Goal: Information Seeking & Learning: Learn about a topic

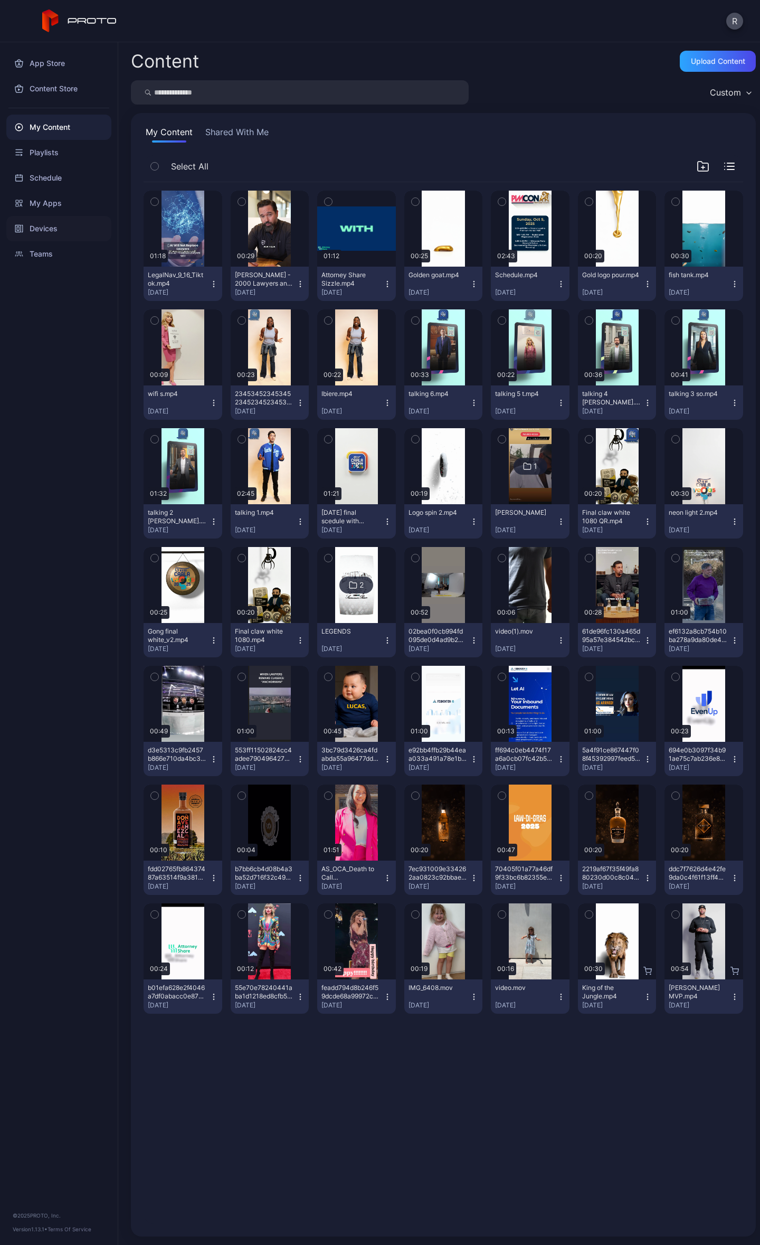
click at [26, 220] on div "Devices" at bounding box center [58, 228] width 105 height 25
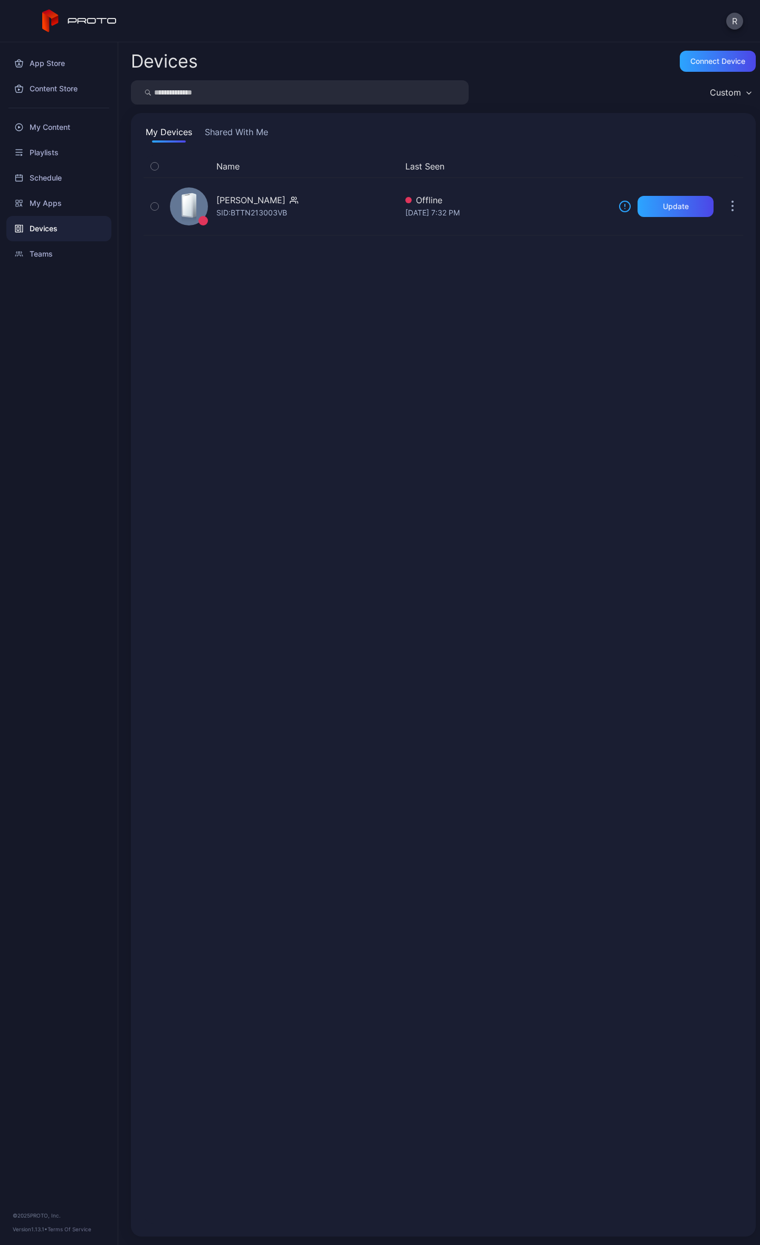
click at [440, 455] on div "Name Last Seen [PERSON_NAME] Bot SID: BTTN213003VB Offline [DATE] 7:32 PM Update" at bounding box center [444, 689] width 600 height 1069
click at [214, 131] on button "Shared With Me" at bounding box center [237, 134] width 68 height 17
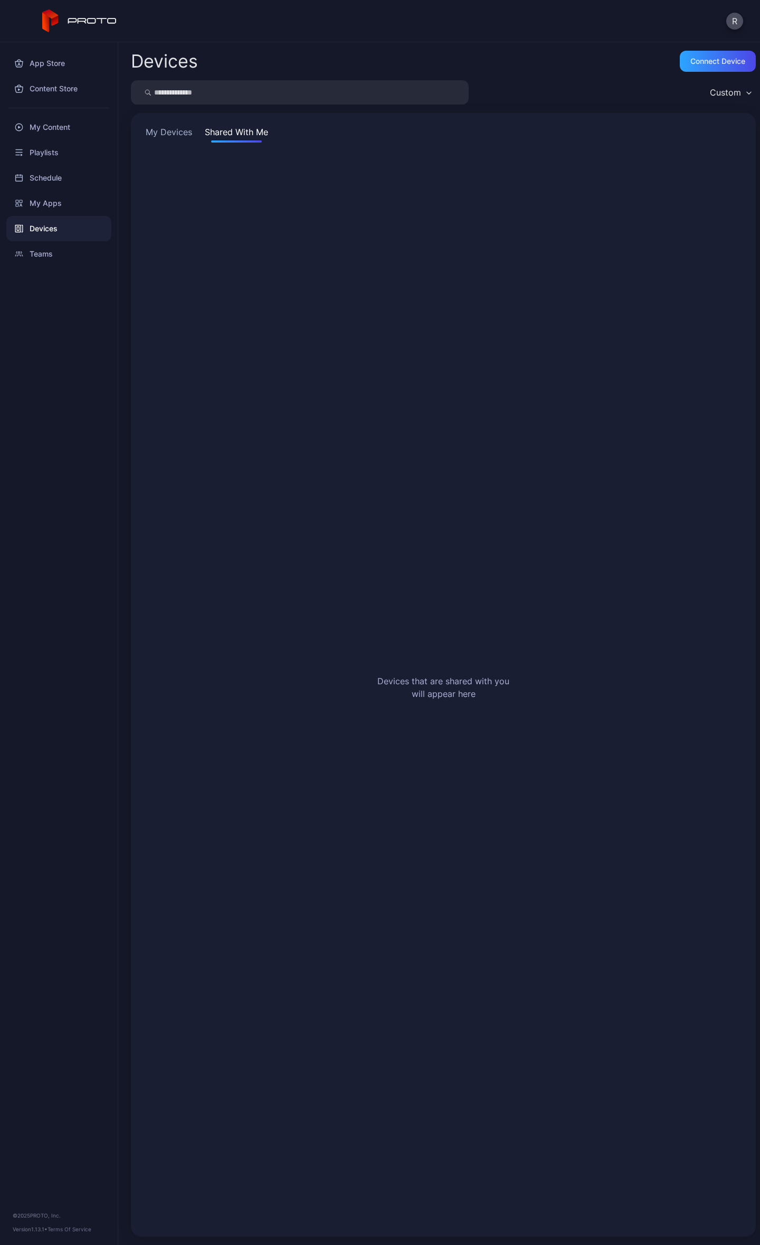
click at [162, 131] on button "My Devices" at bounding box center [169, 134] width 51 height 17
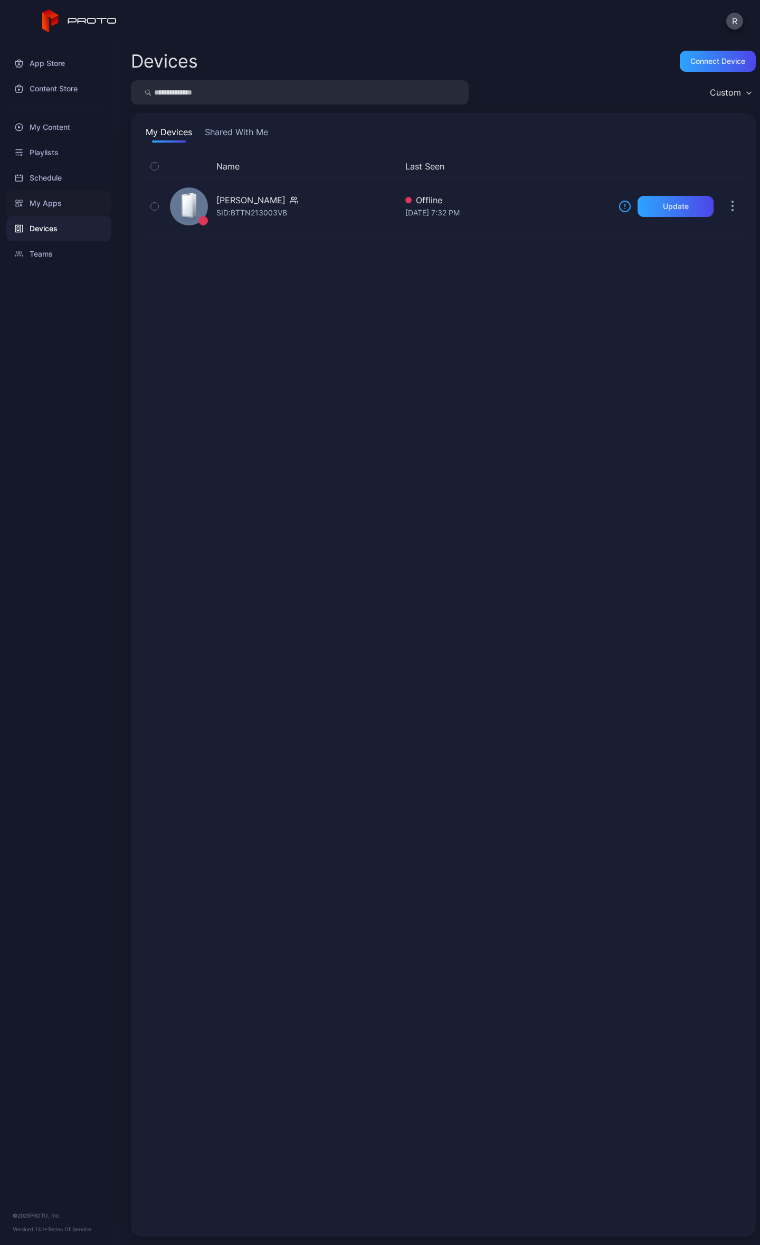
click at [51, 214] on div "My Apps" at bounding box center [58, 203] width 105 height 25
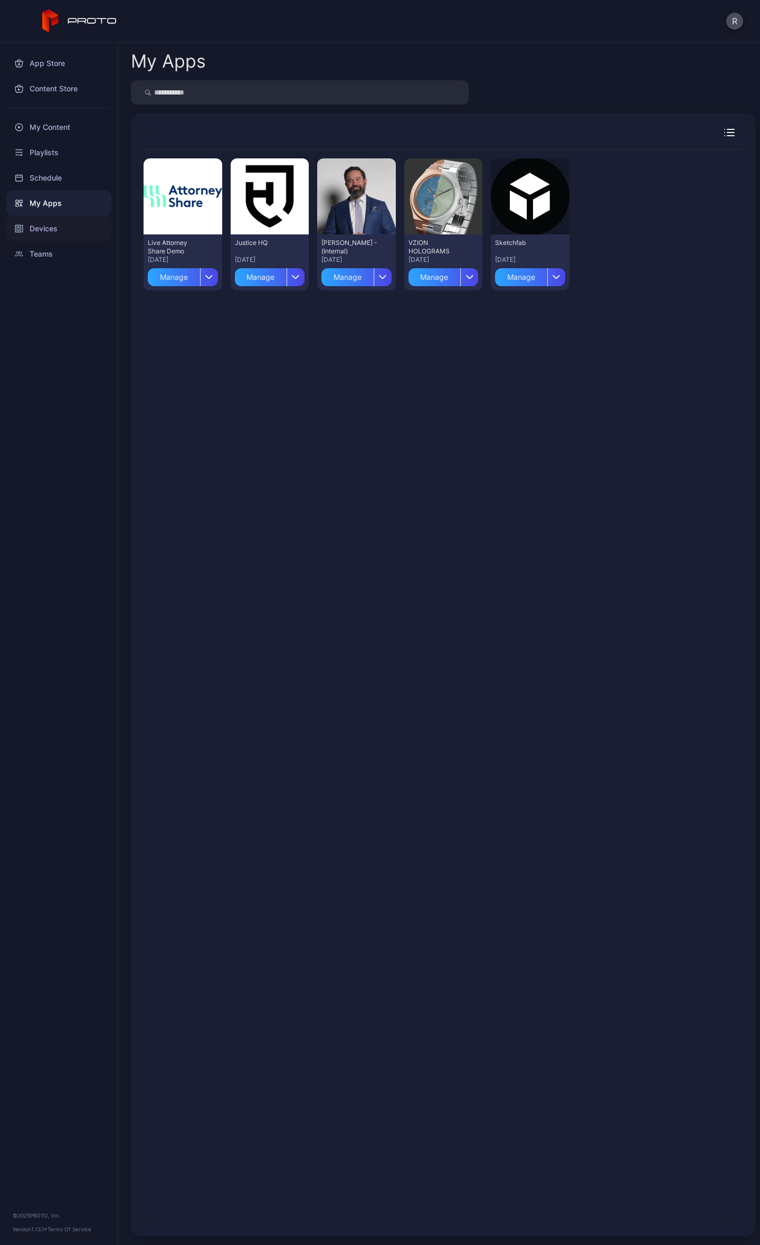
click at [60, 227] on div "Devices" at bounding box center [58, 228] width 105 height 25
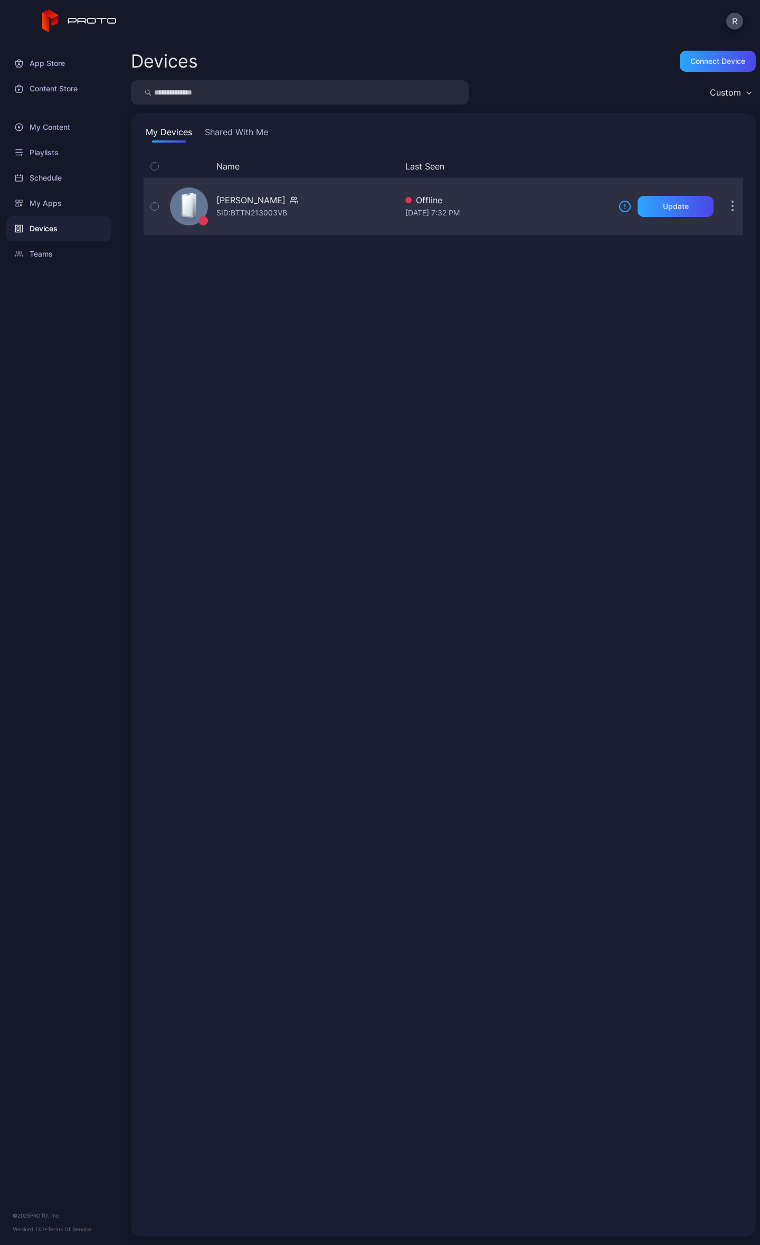
click at [271, 186] on div "[PERSON_NAME] [PERSON_NAME]: BTTN213003VB" at bounding box center [281, 206] width 231 height 53
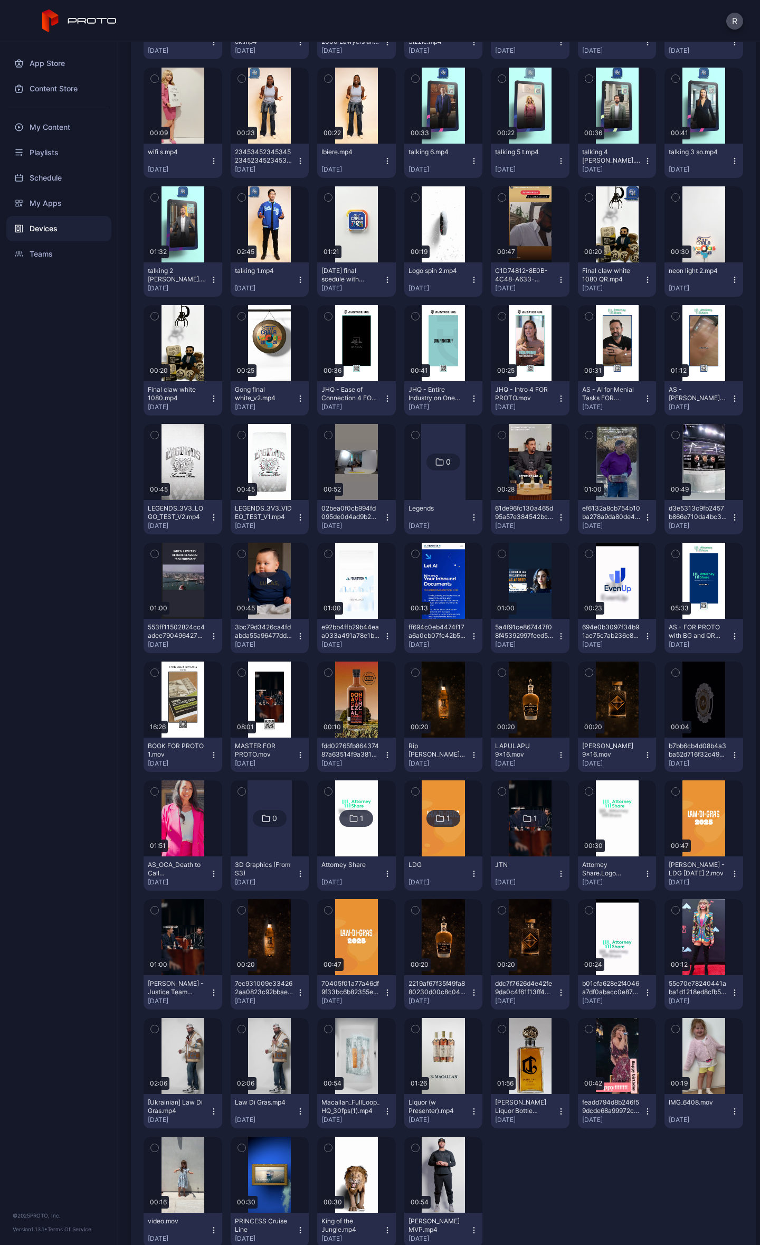
scroll to position [347, 0]
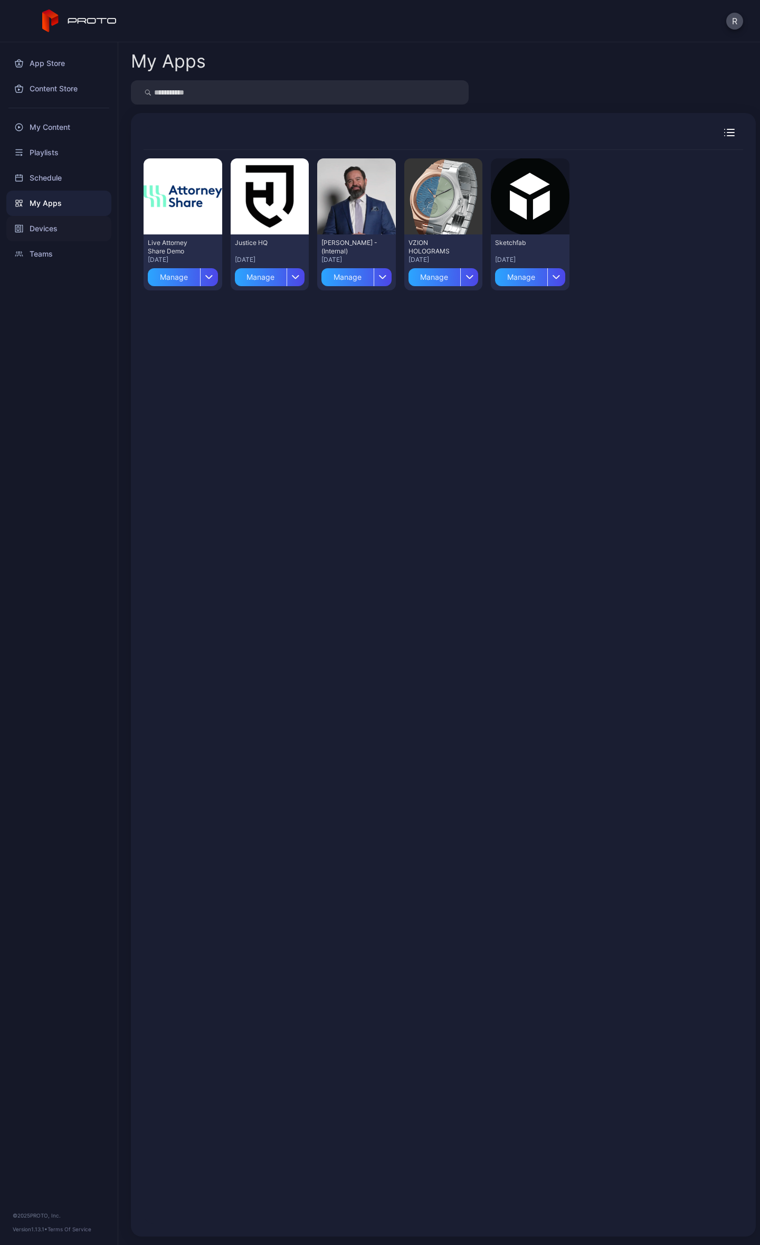
click at [30, 227] on div "Devices" at bounding box center [58, 228] width 105 height 25
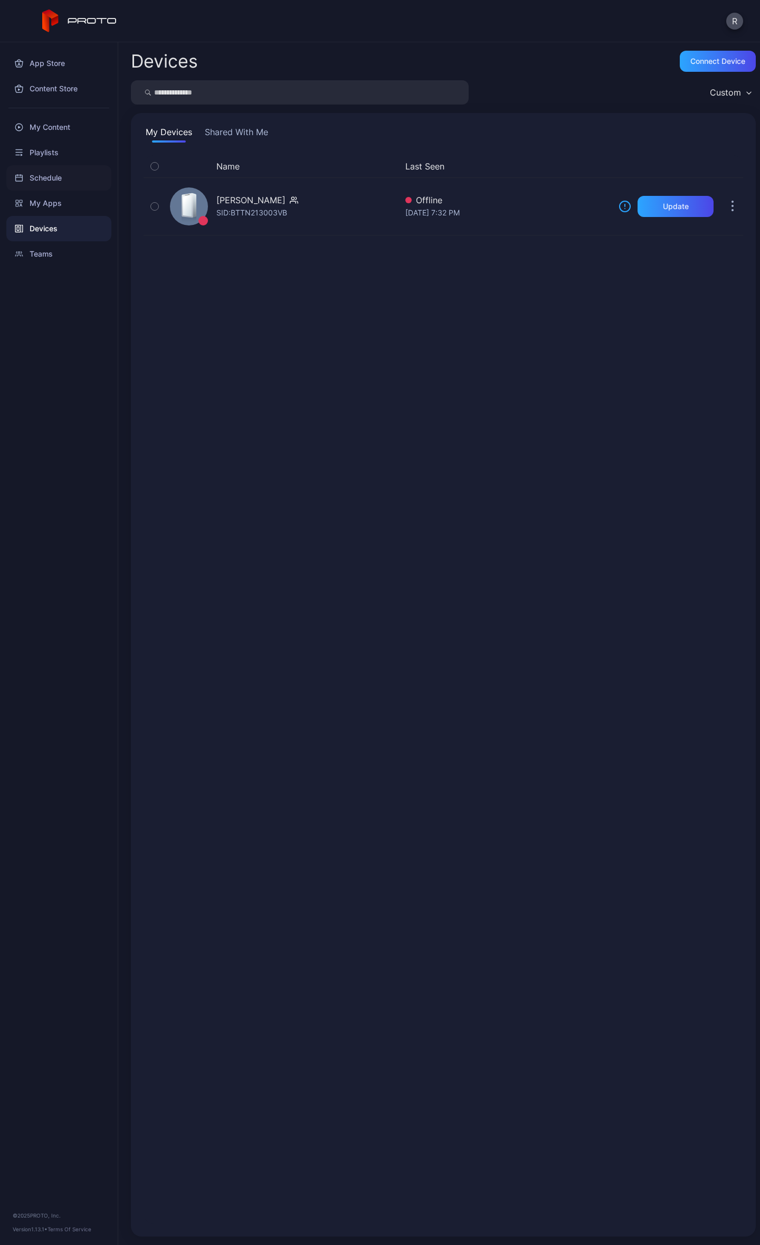
click at [56, 170] on div "Schedule" at bounding box center [58, 177] width 105 height 25
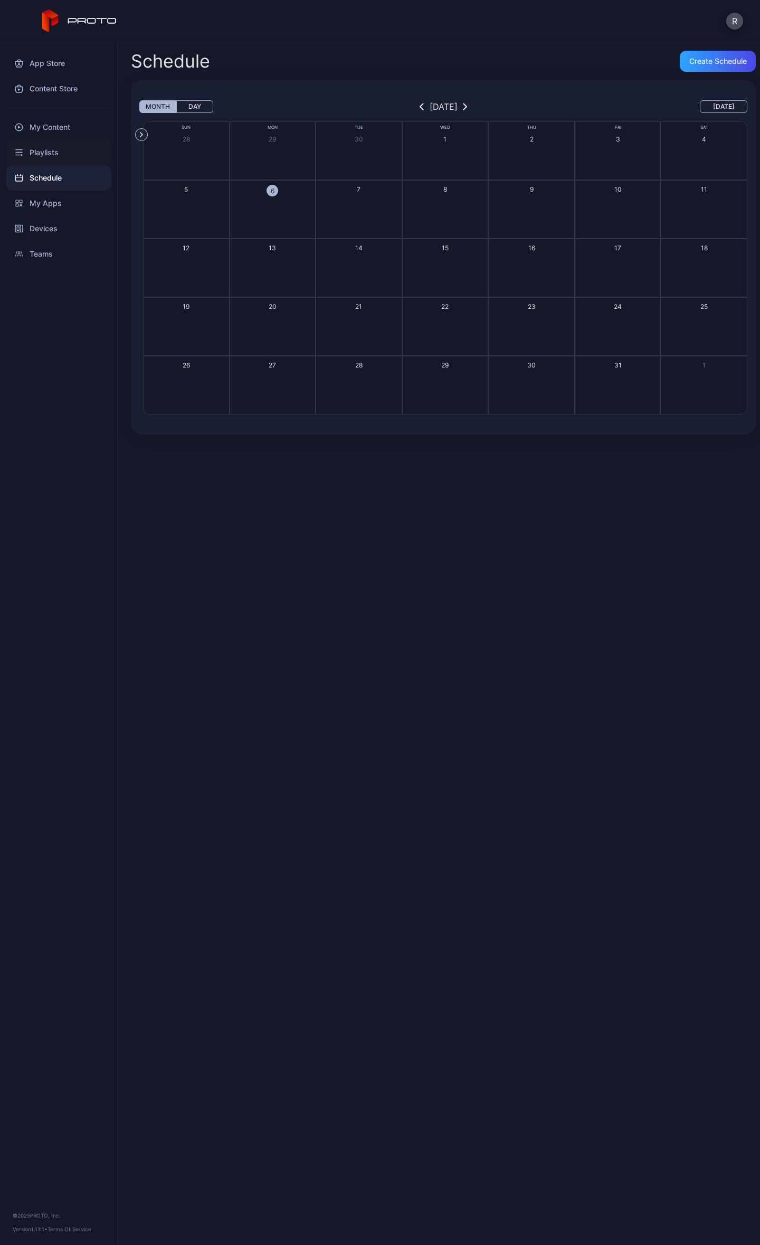
click at [62, 154] on div "Playlists" at bounding box center [58, 152] width 105 height 25
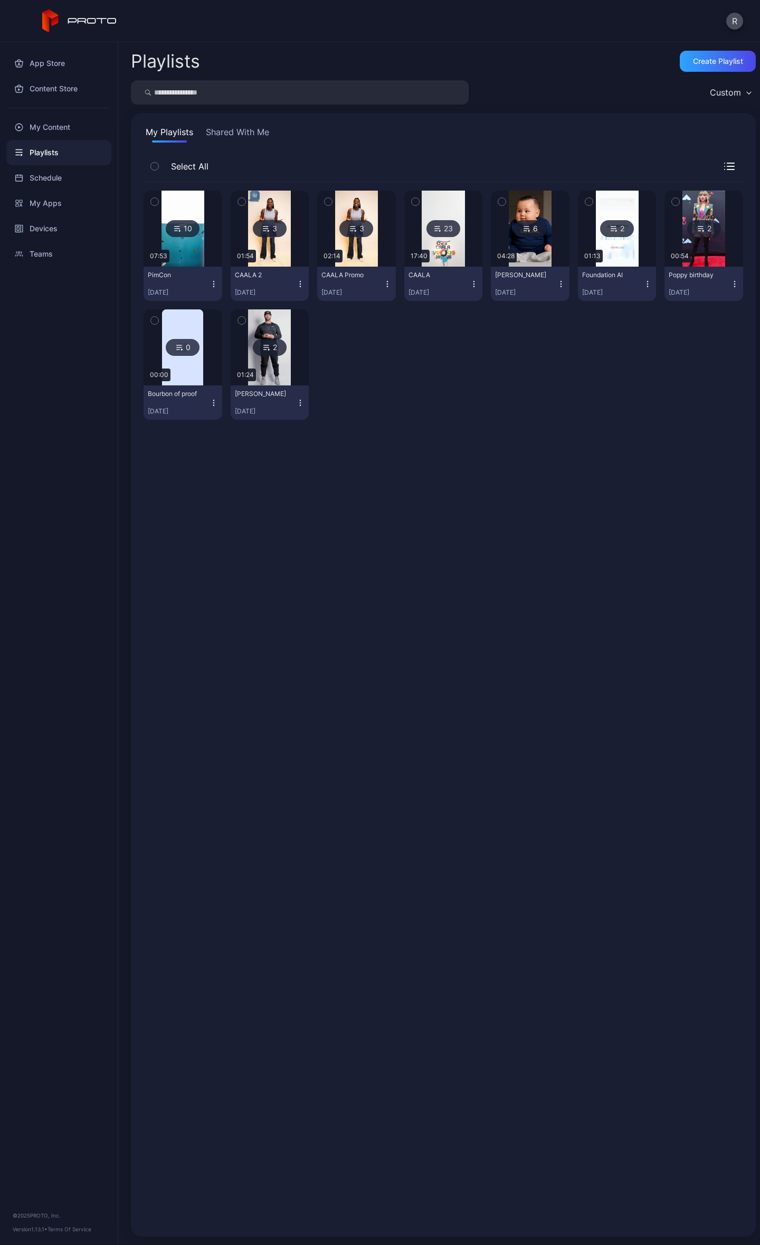
click at [592, 464] on div "10 07:53 PimCon [DATE] 3 01:54 CAALA 2 [DATE] 3 02:14 CAALA Promo [DATE] 23 17:…" at bounding box center [444, 703] width 600 height 1042
click at [51, 125] on div "My Content" at bounding box center [58, 127] width 105 height 25
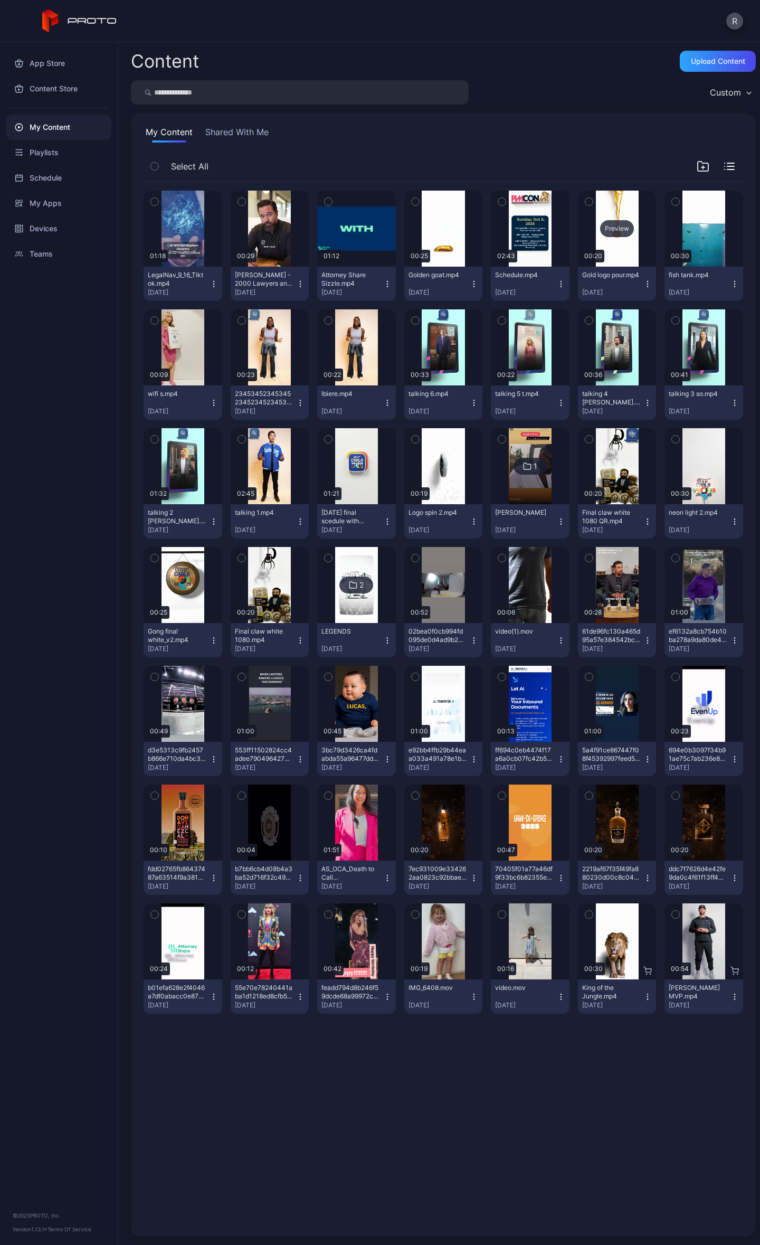
click at [609, 231] on div "Preview" at bounding box center [617, 228] width 34 height 17
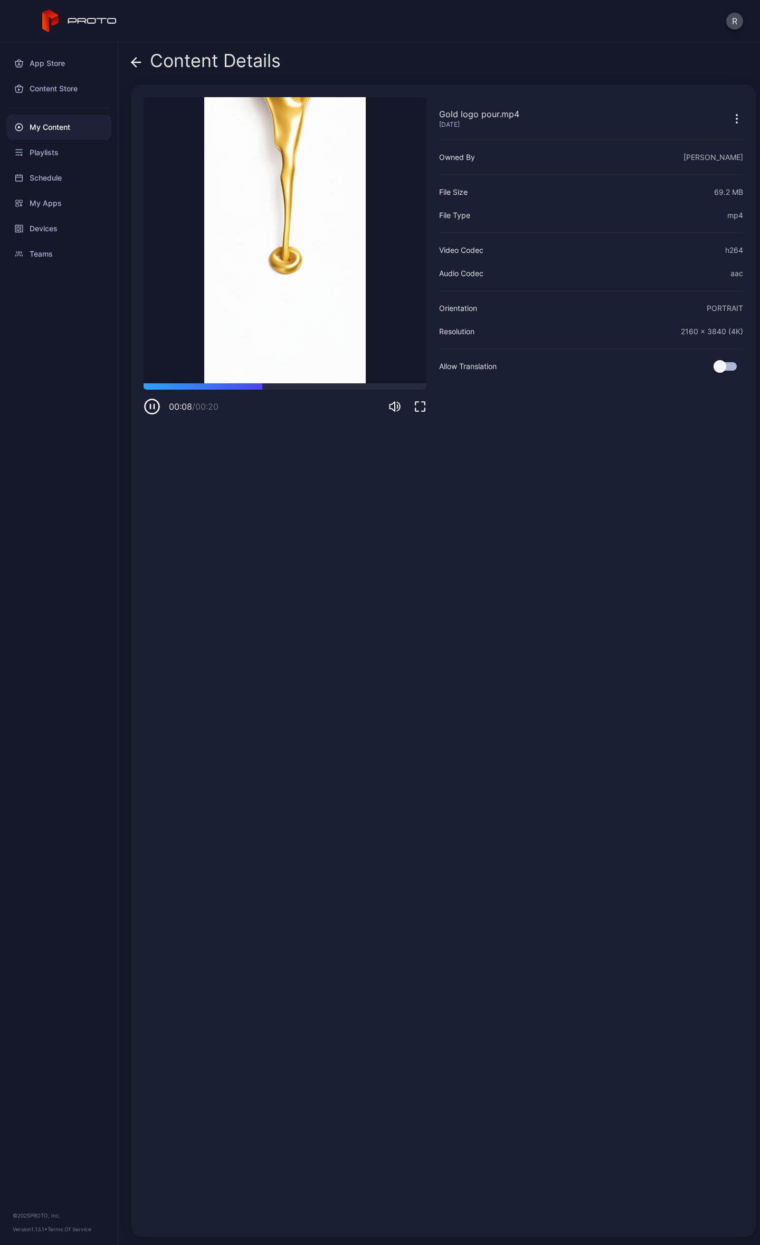
click at [731, 116] on icon "button" at bounding box center [737, 118] width 13 height 13
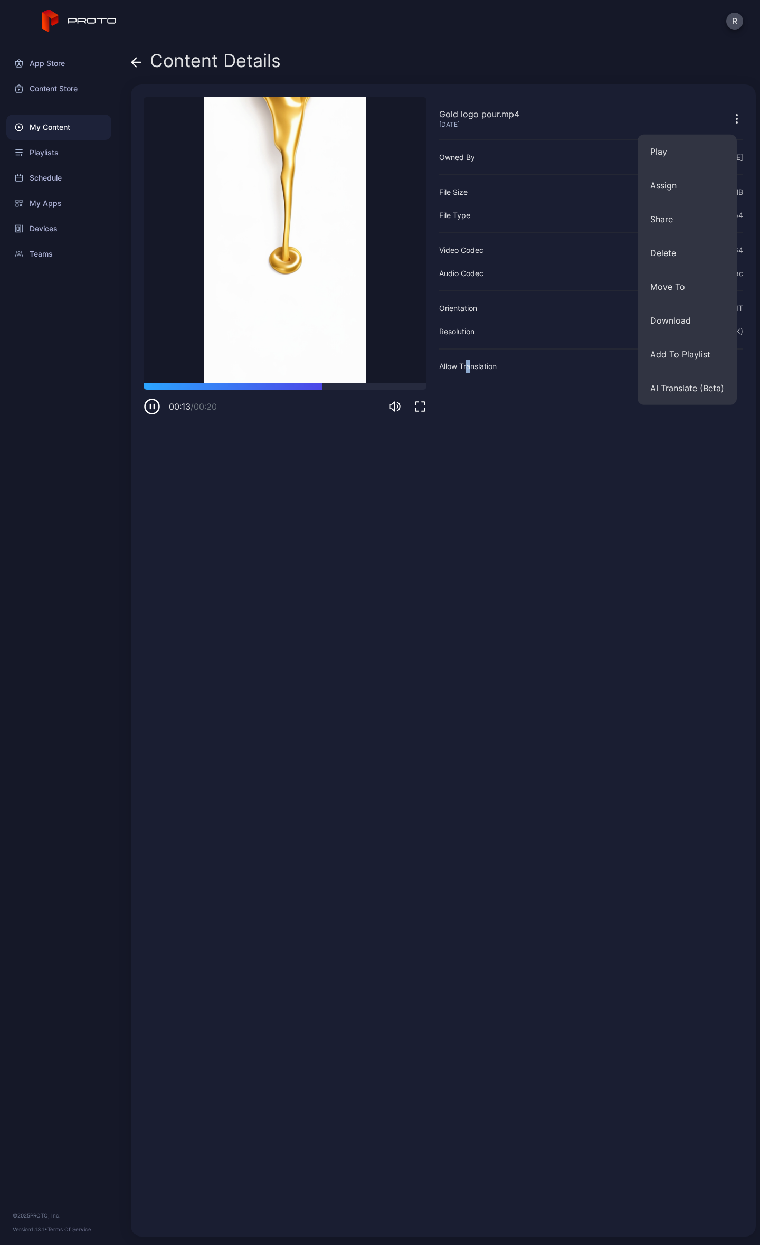
click at [467, 555] on div "Gold logo pour.mp4 [DATE] Owned By [PERSON_NAME] File Size 69.2 MB File Type mp…" at bounding box center [591, 660] width 304 height 1127
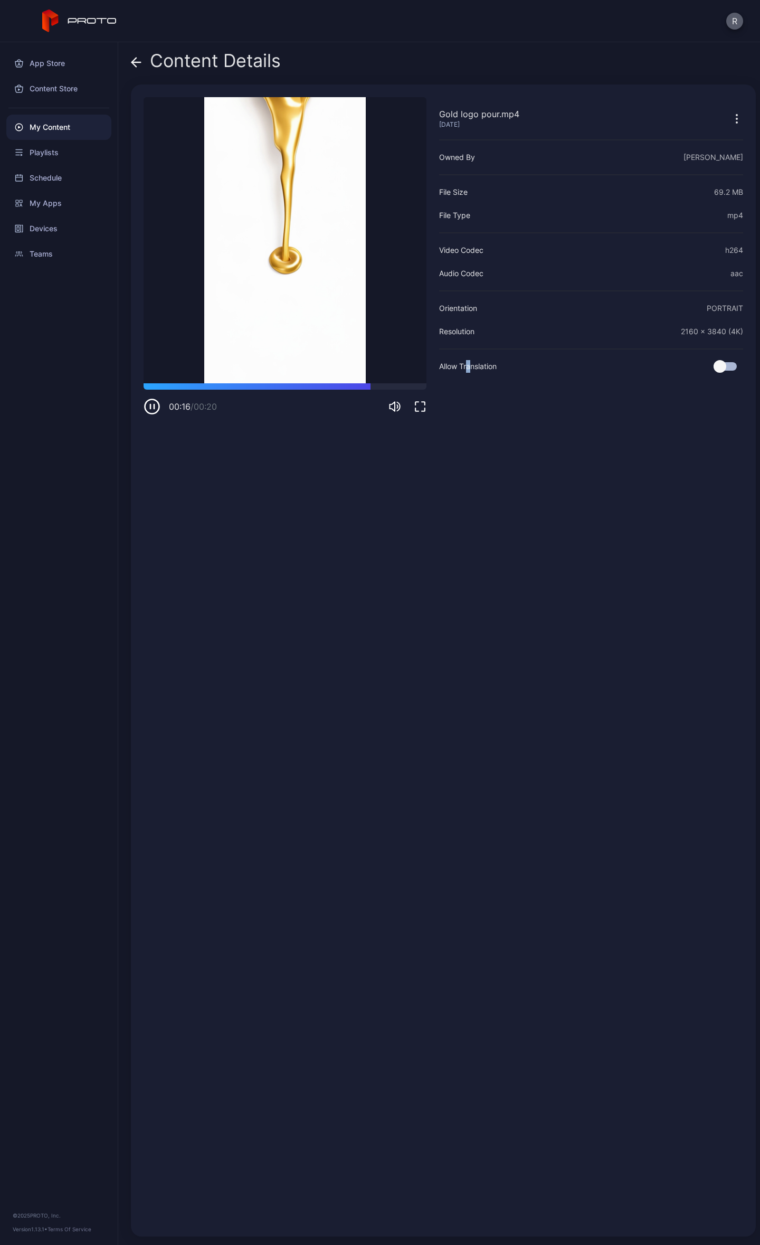
click at [736, 19] on button "R" at bounding box center [734, 21] width 17 height 17
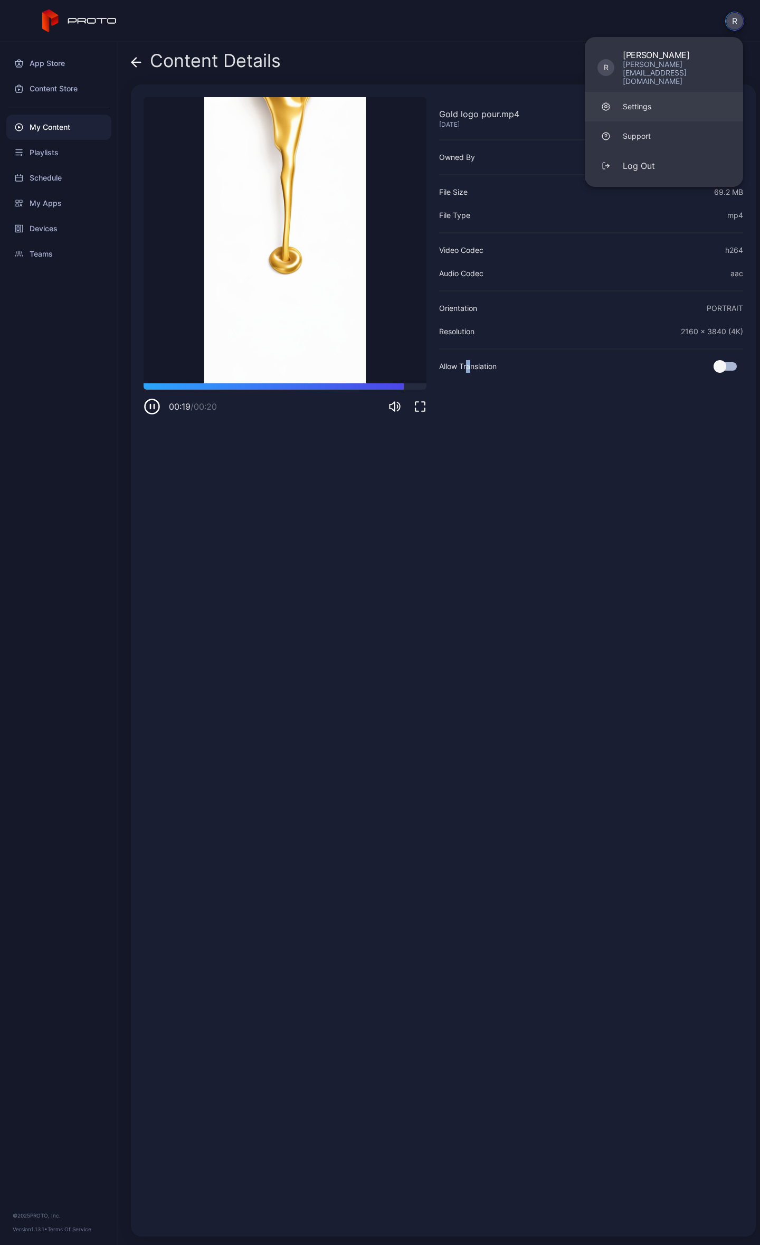
click at [641, 101] on div "Settings" at bounding box center [637, 106] width 29 height 11
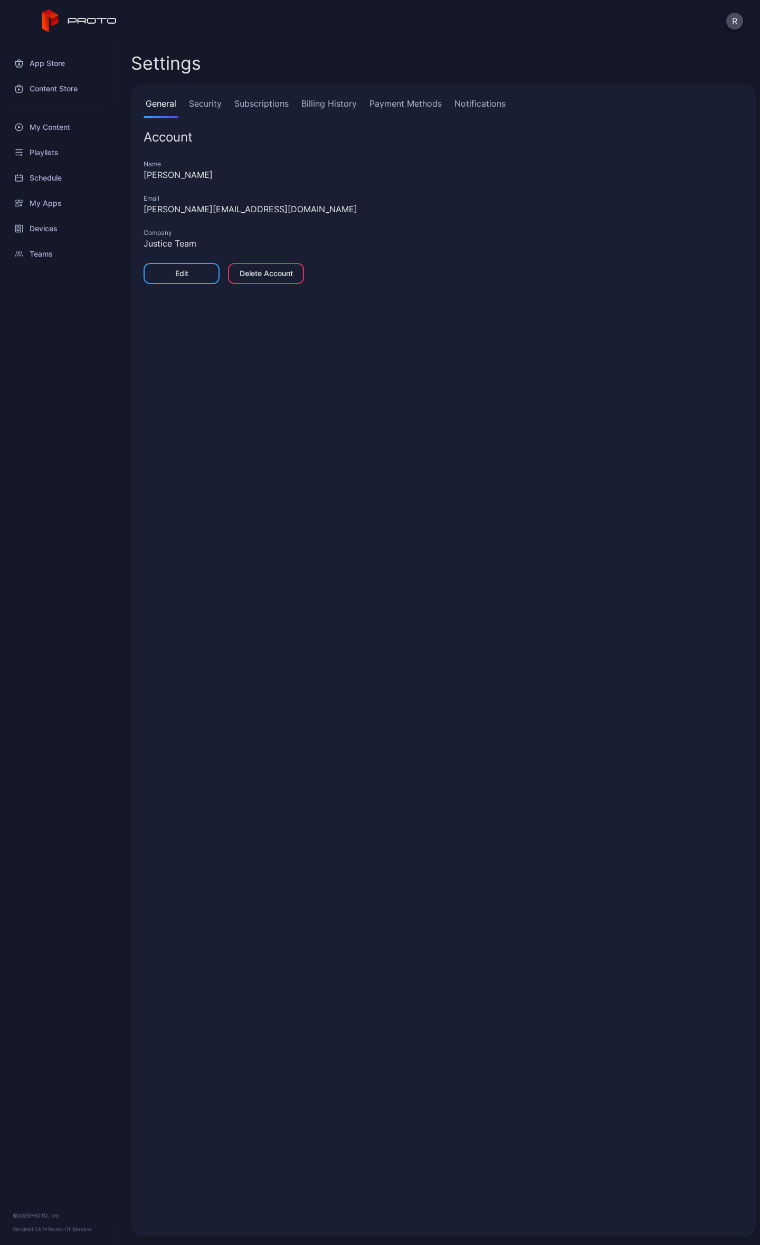
click at [204, 102] on link "Security" at bounding box center [205, 107] width 37 height 21
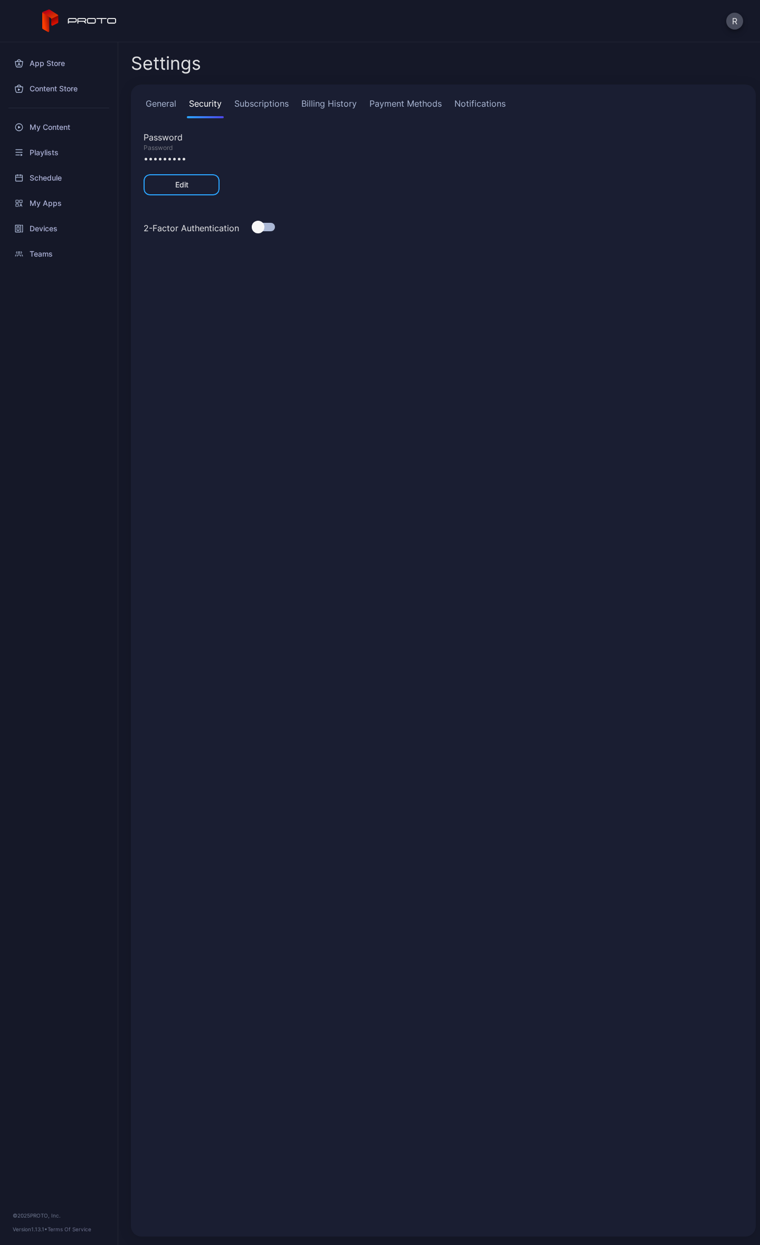
click at [243, 102] on link "Subscriptions" at bounding box center [261, 107] width 59 height 21
click at [324, 99] on link "Billing History" at bounding box center [329, 107] width 60 height 21
click at [416, 106] on link "Payment Methods" at bounding box center [405, 107] width 77 height 21
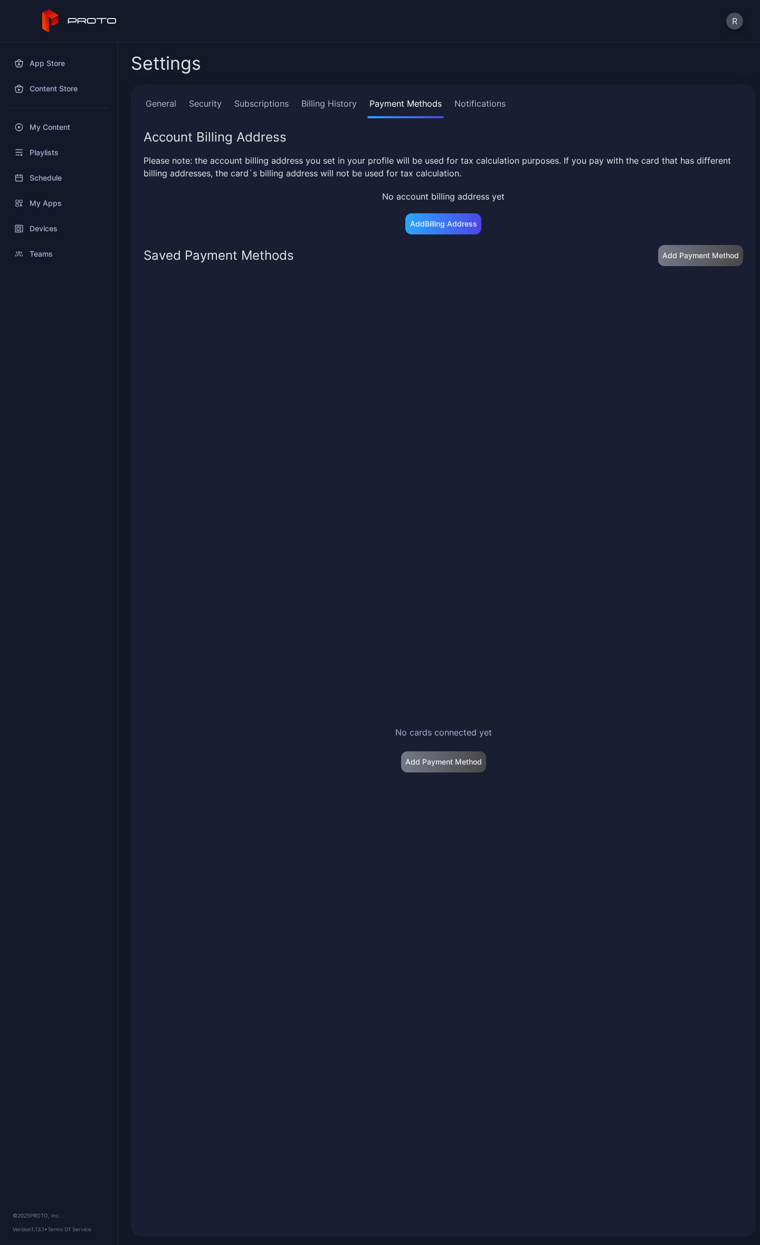
click at [469, 101] on link "Notifications" at bounding box center [479, 107] width 55 height 21
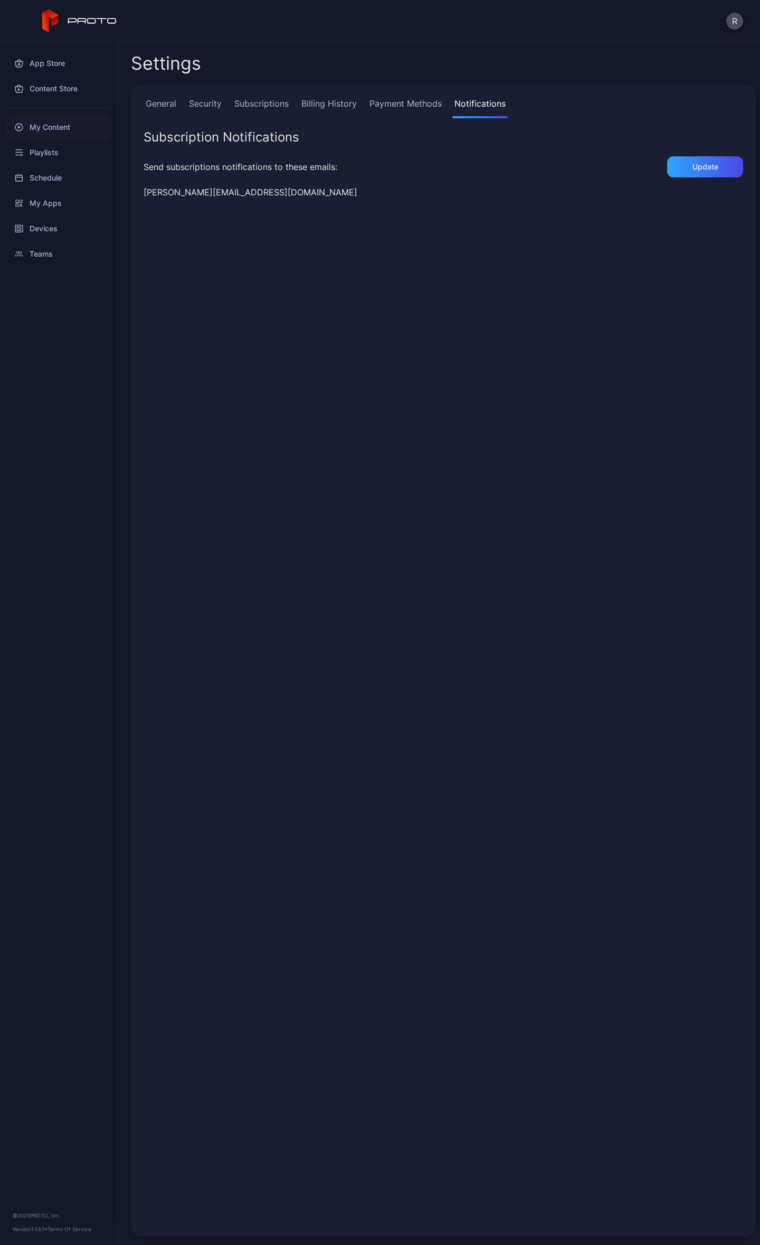
click at [62, 129] on div "My Content" at bounding box center [58, 127] width 105 height 25
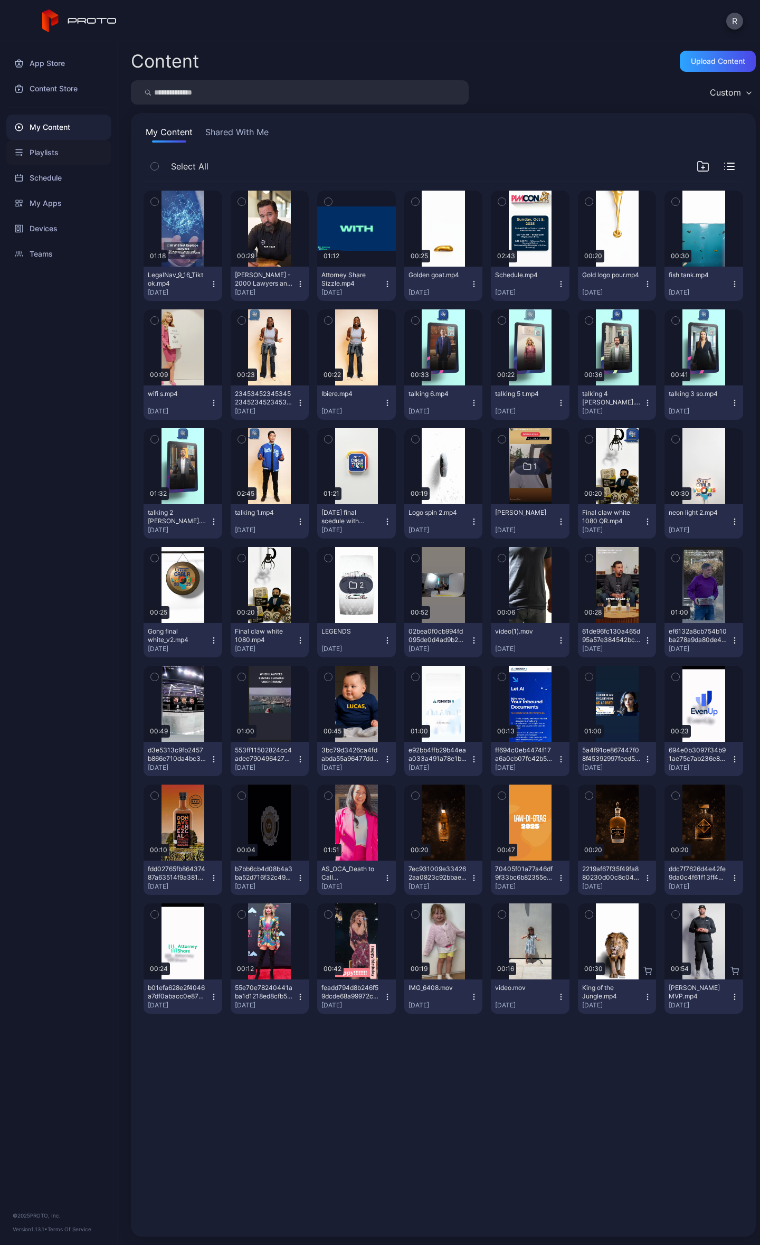
click at [52, 147] on div "Playlists" at bounding box center [58, 152] width 105 height 25
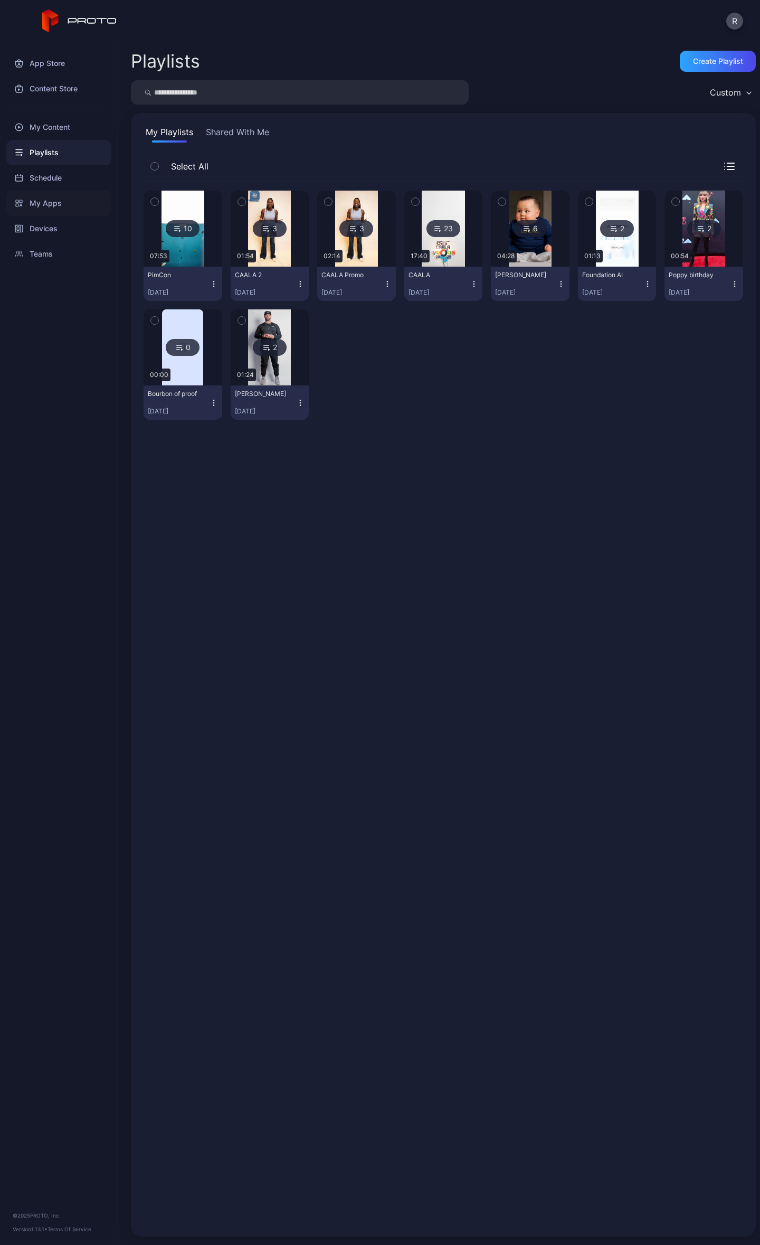
click at [55, 203] on div "My Apps" at bounding box center [58, 203] width 105 height 25
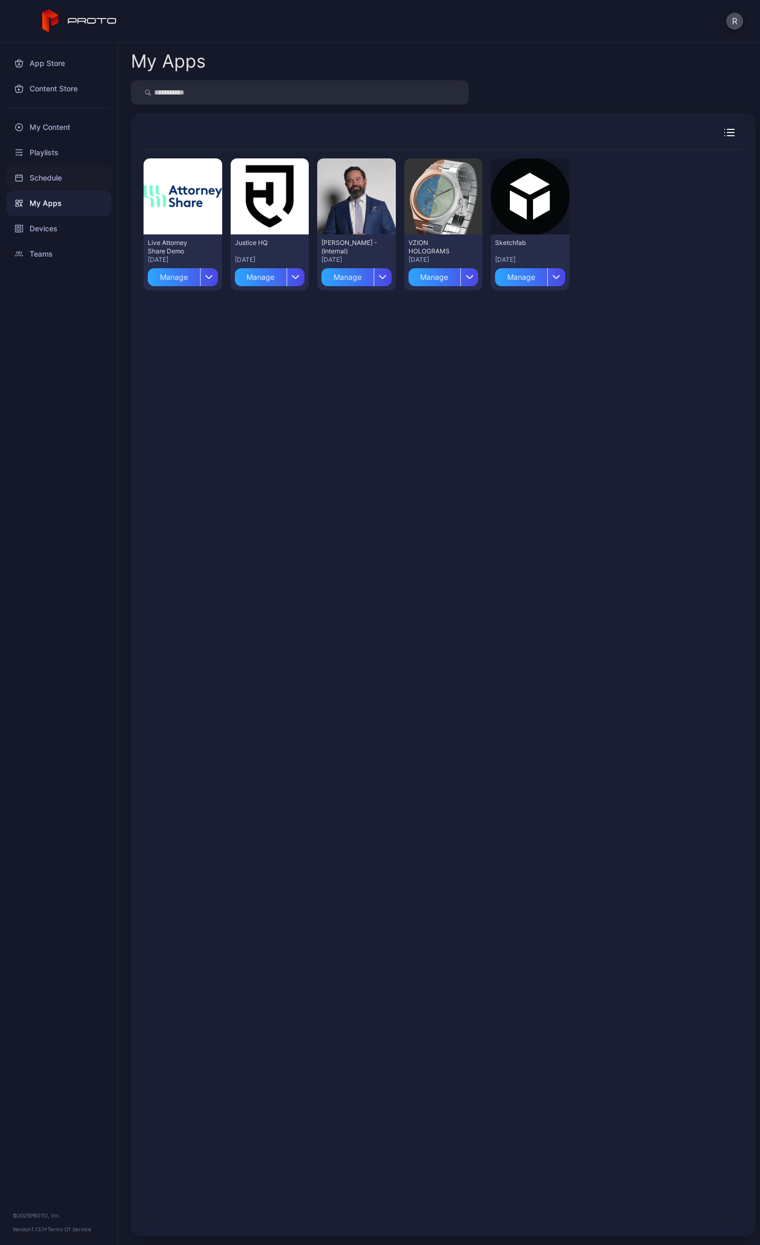
click at [64, 176] on div "Schedule" at bounding box center [58, 177] width 105 height 25
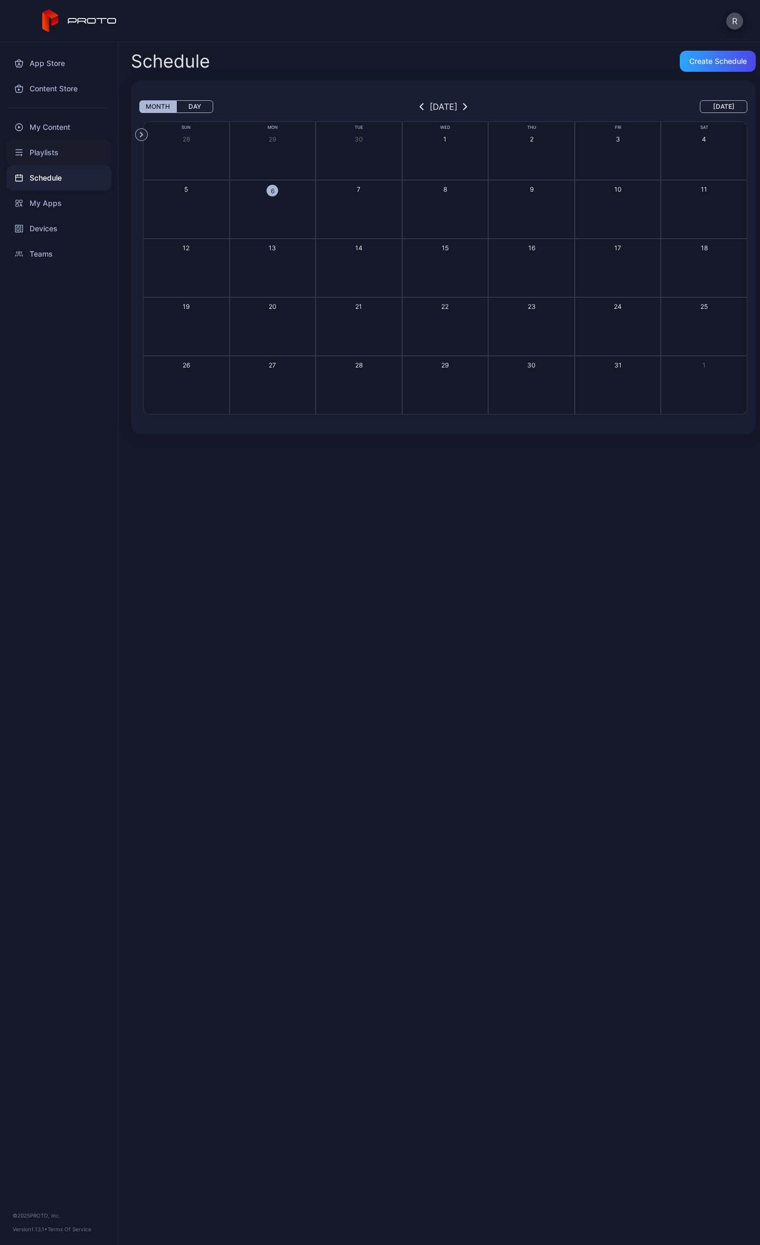
click at [41, 152] on div "Playlists" at bounding box center [58, 152] width 105 height 25
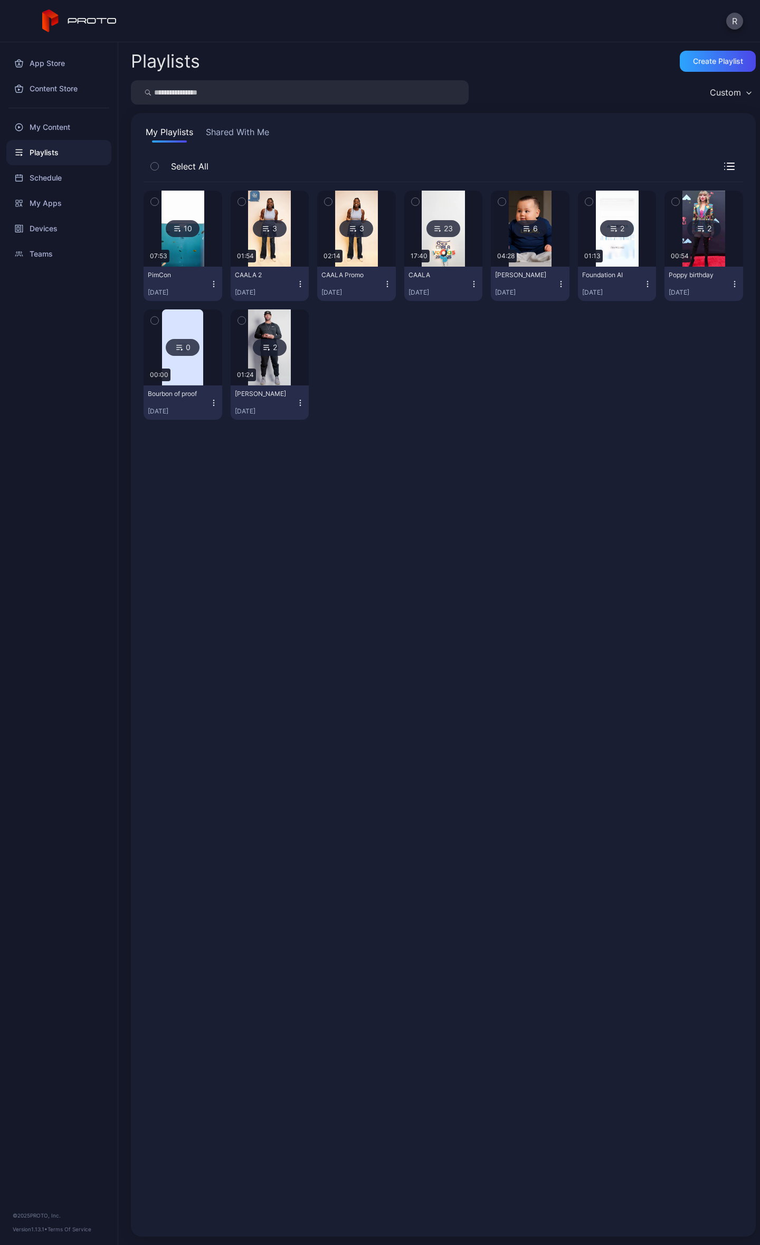
click at [239, 135] on button "Shared With Me" at bounding box center [238, 134] width 68 height 17
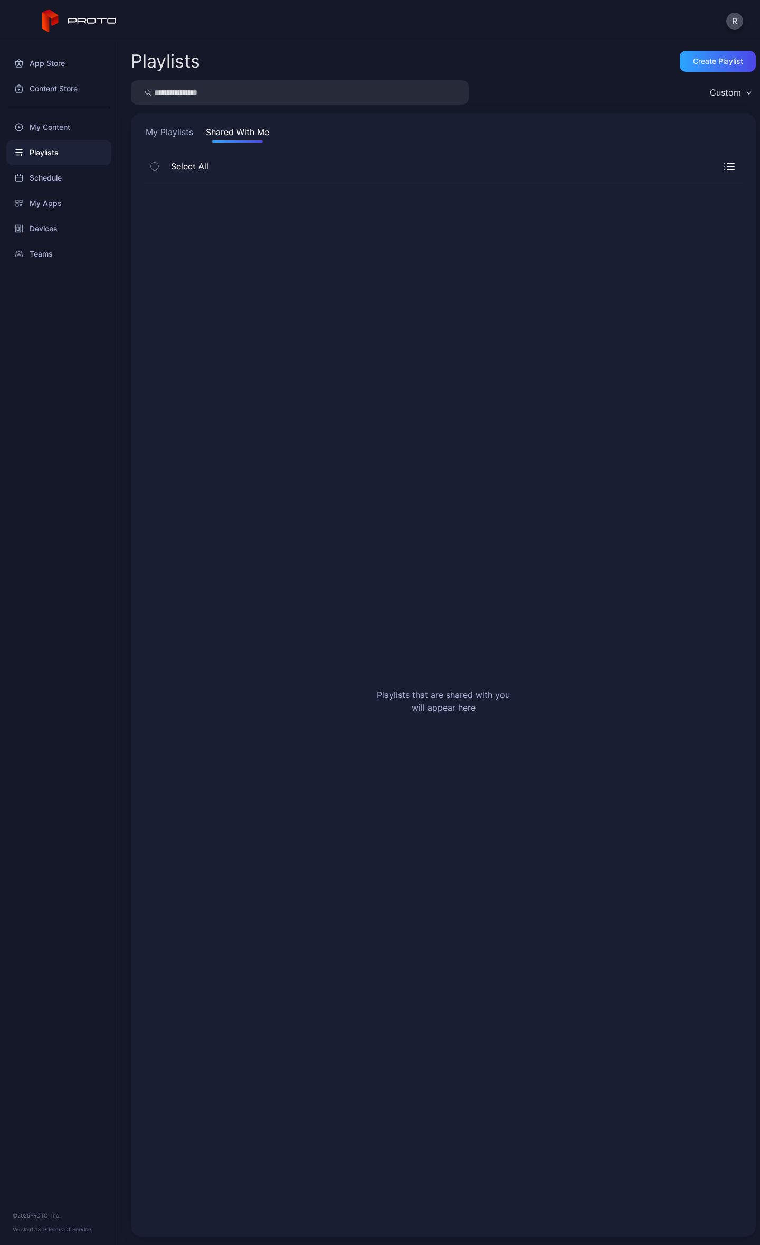
click at [32, 268] on div "App Store Content Store My Content Playlists Schedule My Apps Devices Teams © 2…" at bounding box center [59, 643] width 118 height 1203
click at [38, 250] on div "Teams" at bounding box center [58, 253] width 105 height 25
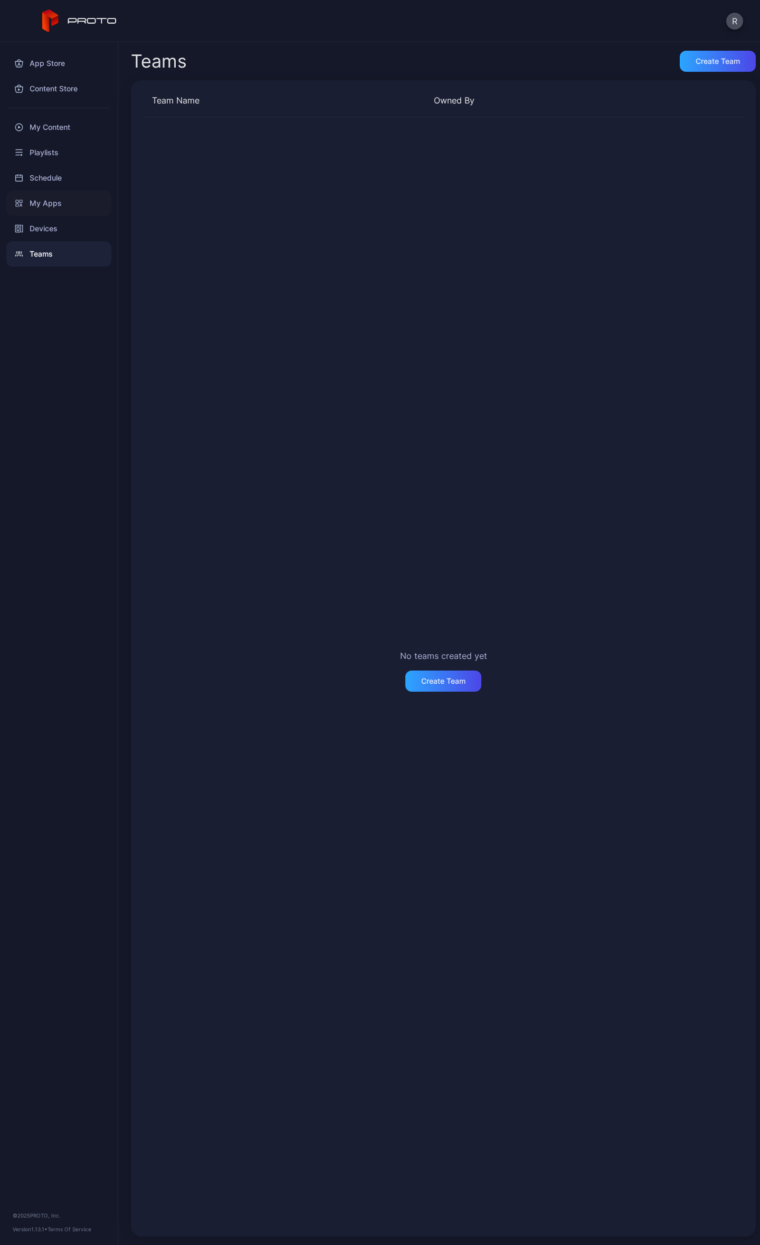
click at [53, 212] on div "My Apps" at bounding box center [58, 203] width 105 height 25
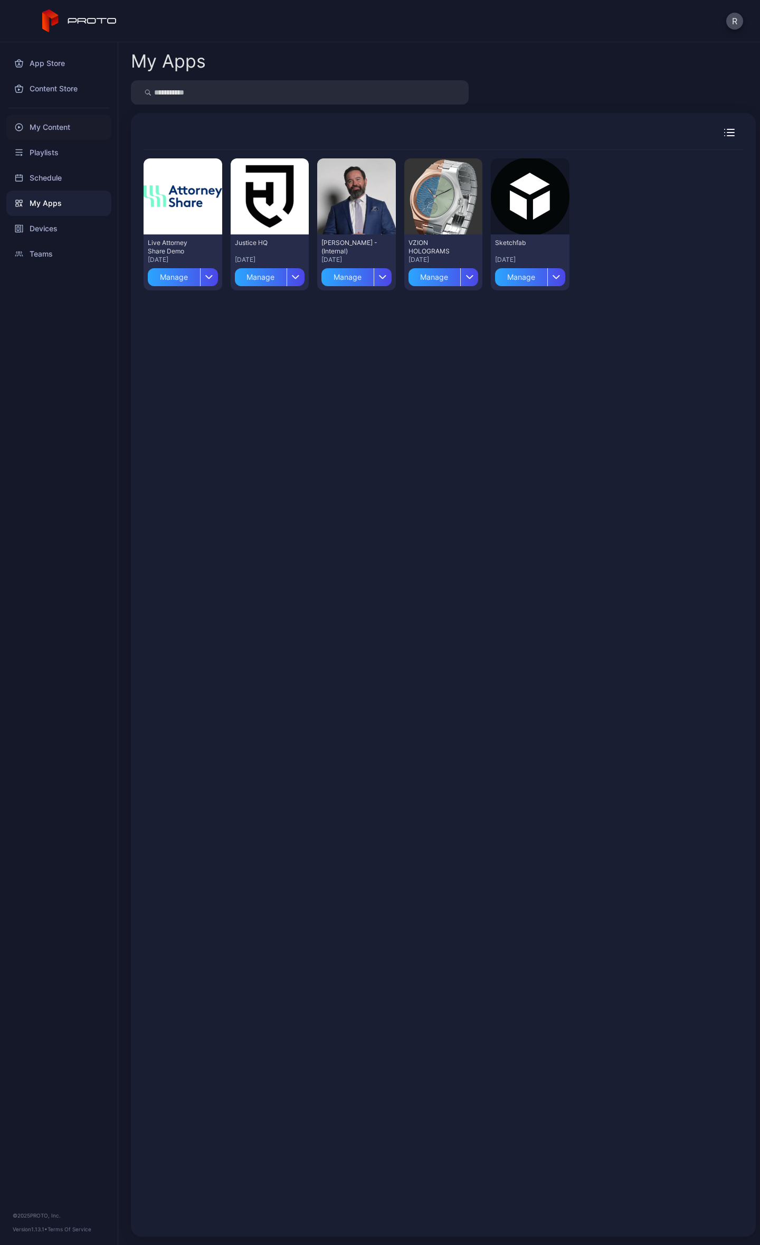
click at [44, 123] on div "My Content" at bounding box center [58, 127] width 105 height 25
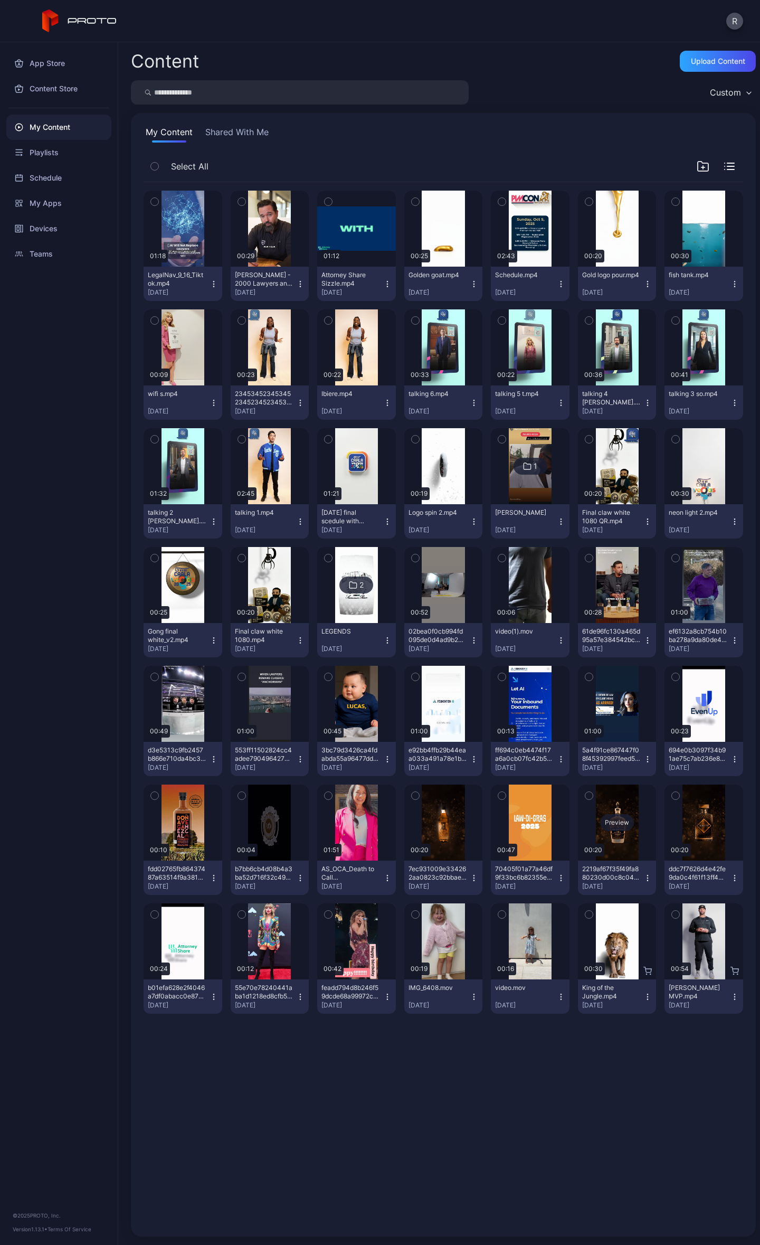
click at [614, 822] on div "Preview" at bounding box center [617, 822] width 34 height 17
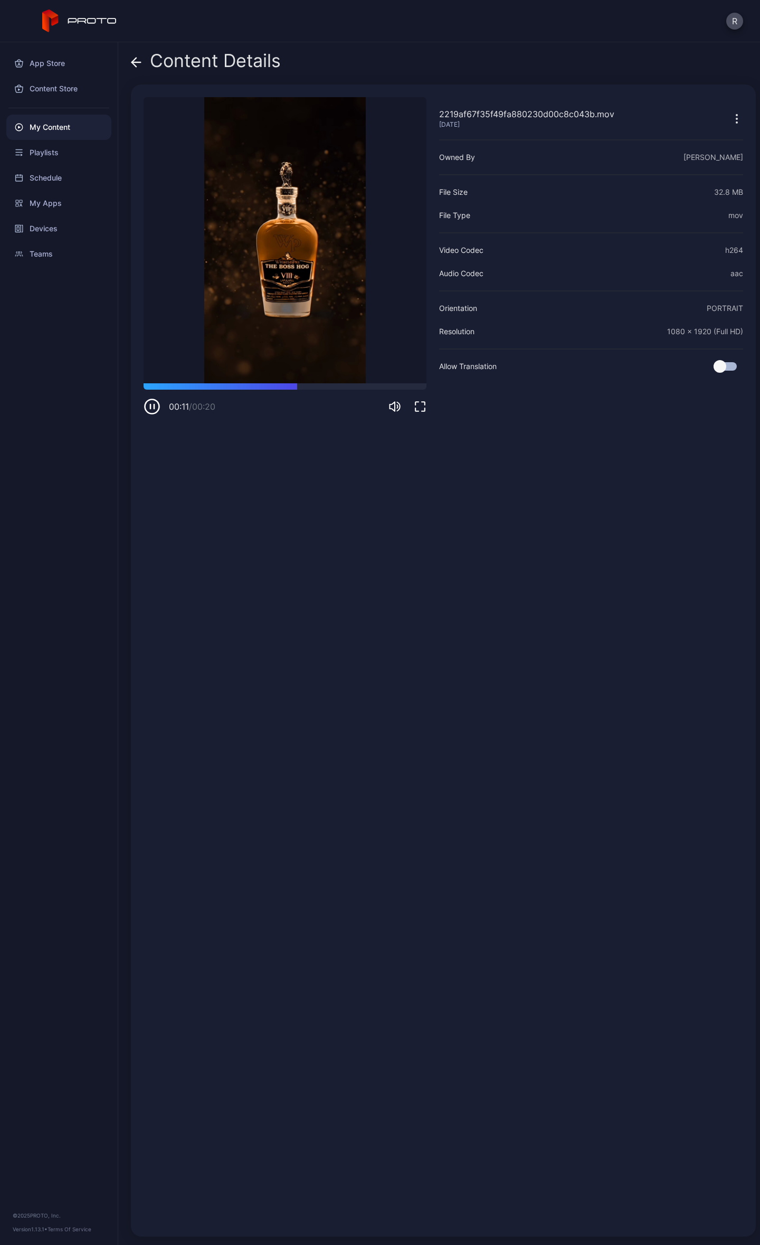
click at [132, 61] on icon at bounding box center [134, 62] width 4 height 9
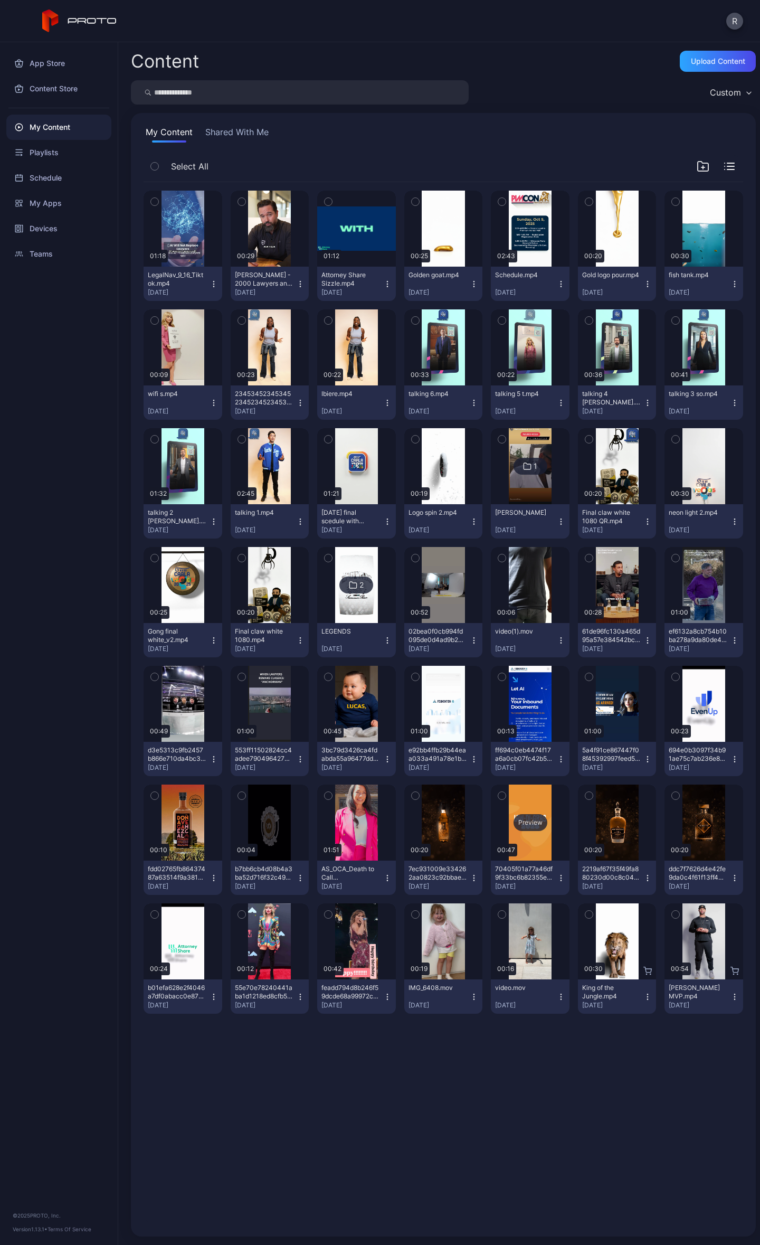
click at [528, 822] on div "Preview" at bounding box center [531, 822] width 34 height 17
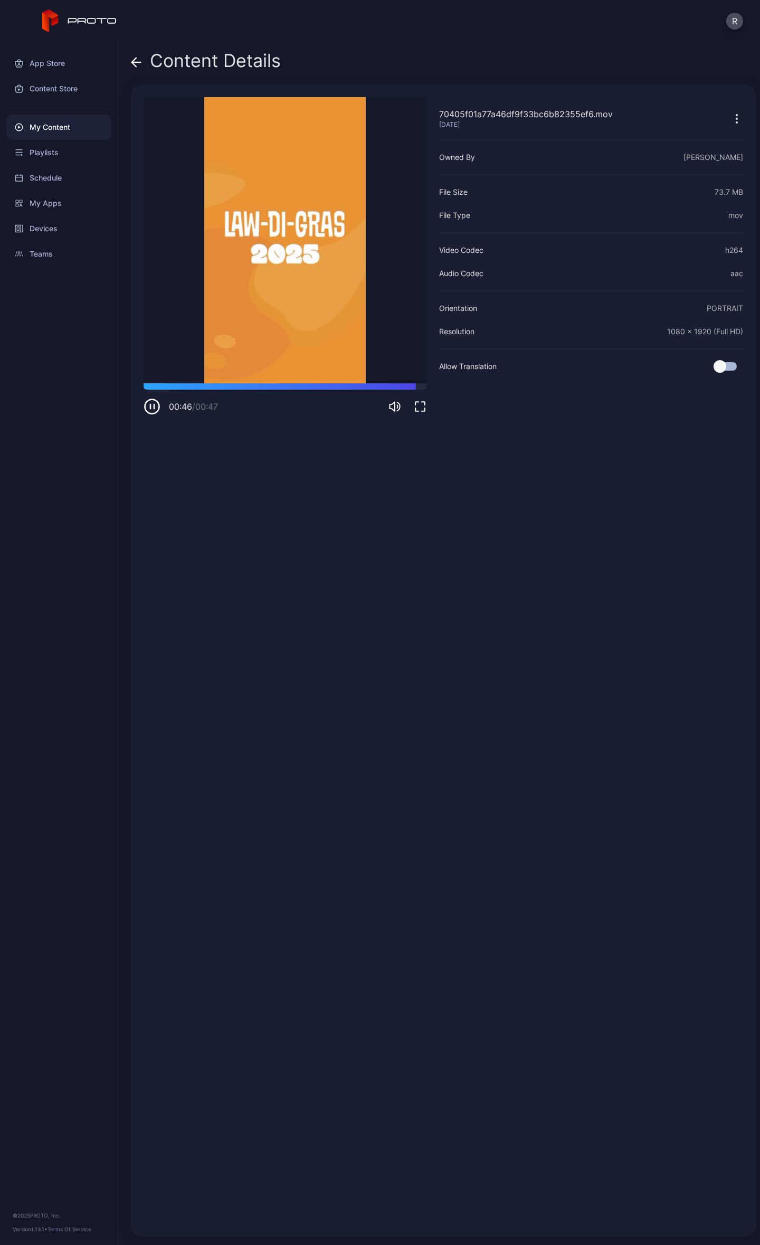
click at [134, 53] on span at bounding box center [136, 61] width 11 height 20
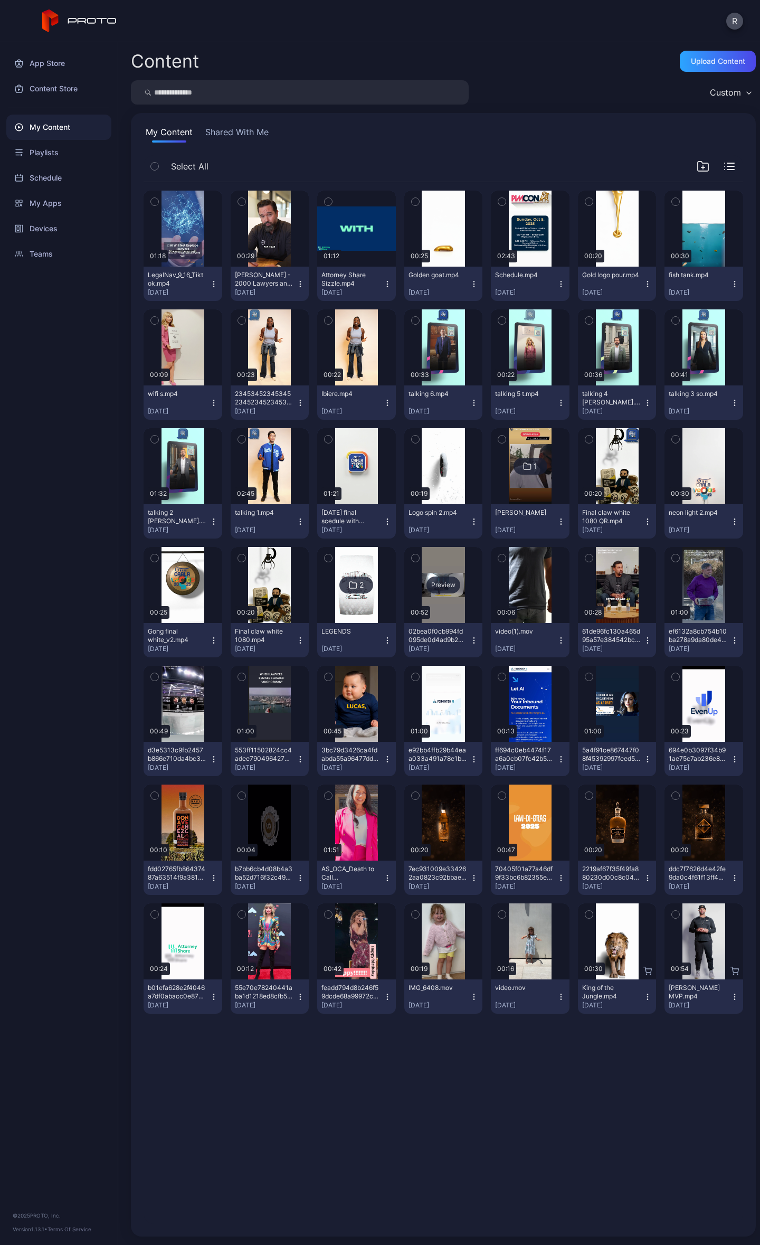
click at [438, 577] on div "Preview" at bounding box center [444, 585] width 34 height 17
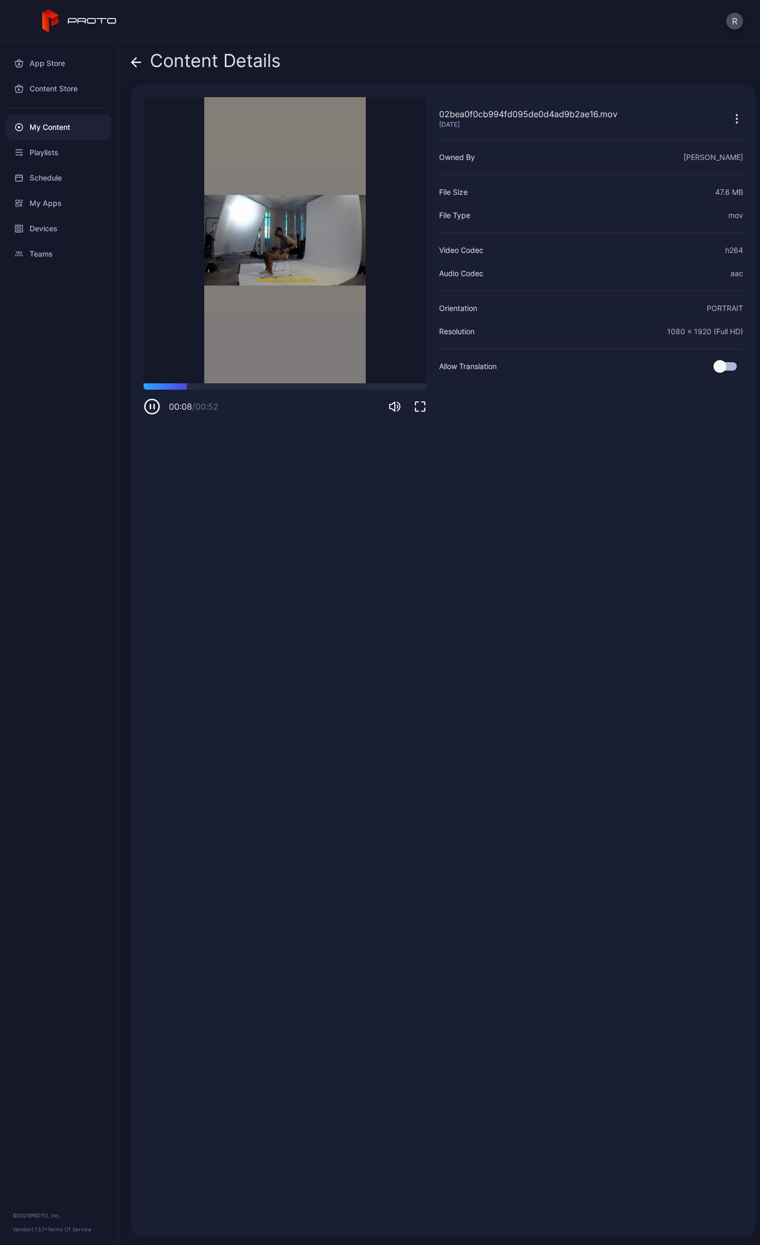
click at [133, 61] on icon at bounding box center [134, 62] width 4 height 9
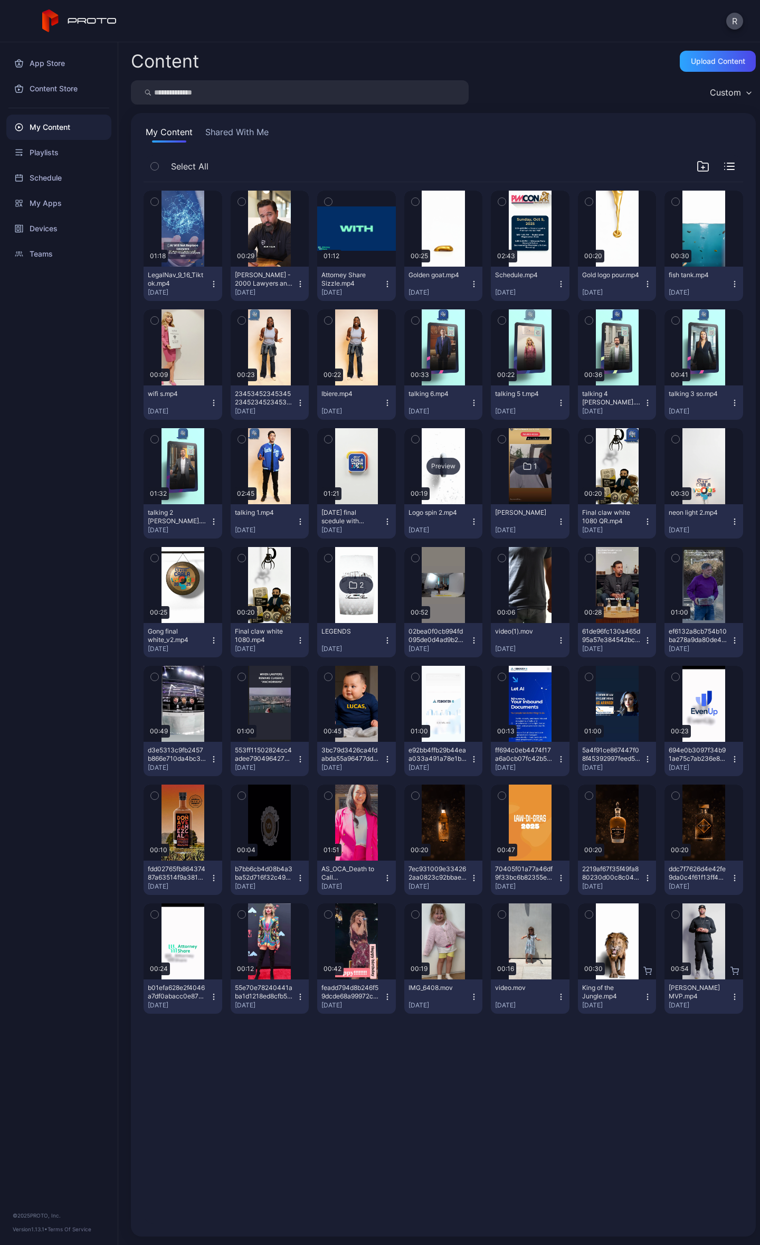
click at [434, 468] on div "Preview" at bounding box center [444, 466] width 34 height 17
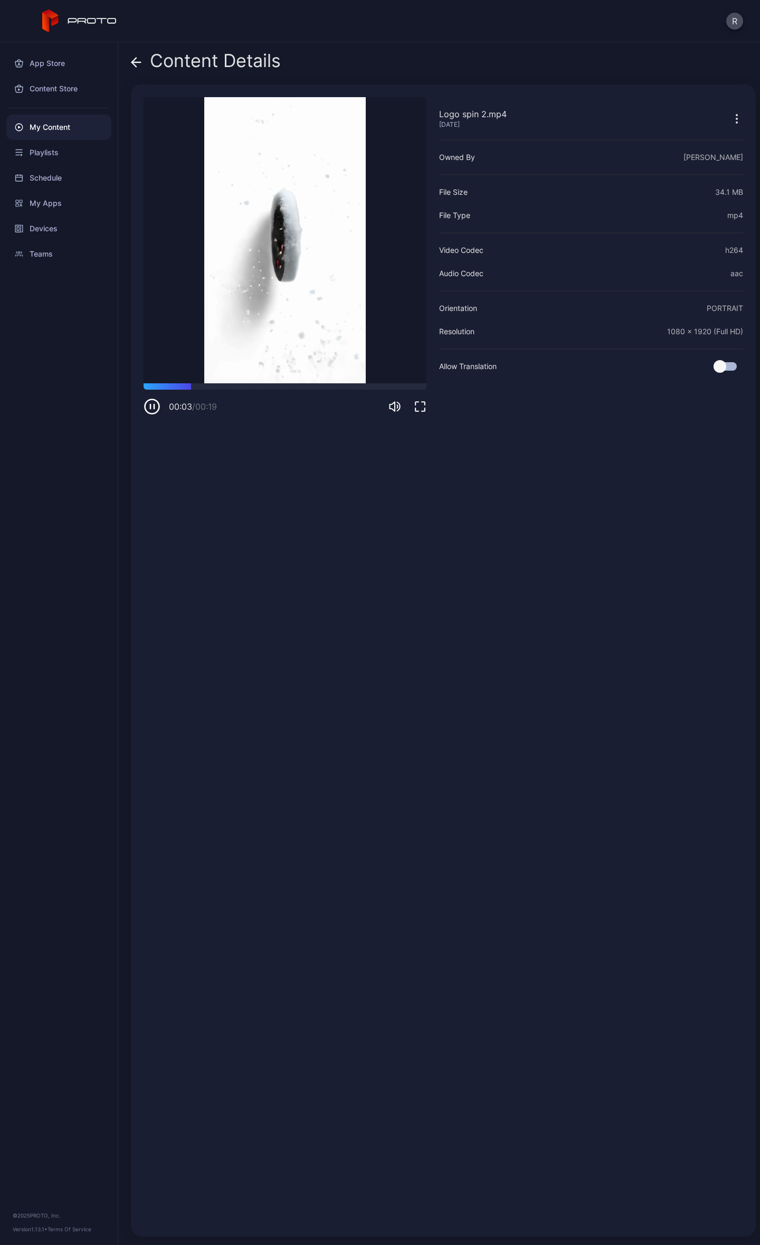
click at [134, 62] on icon at bounding box center [136, 62] width 11 height 11
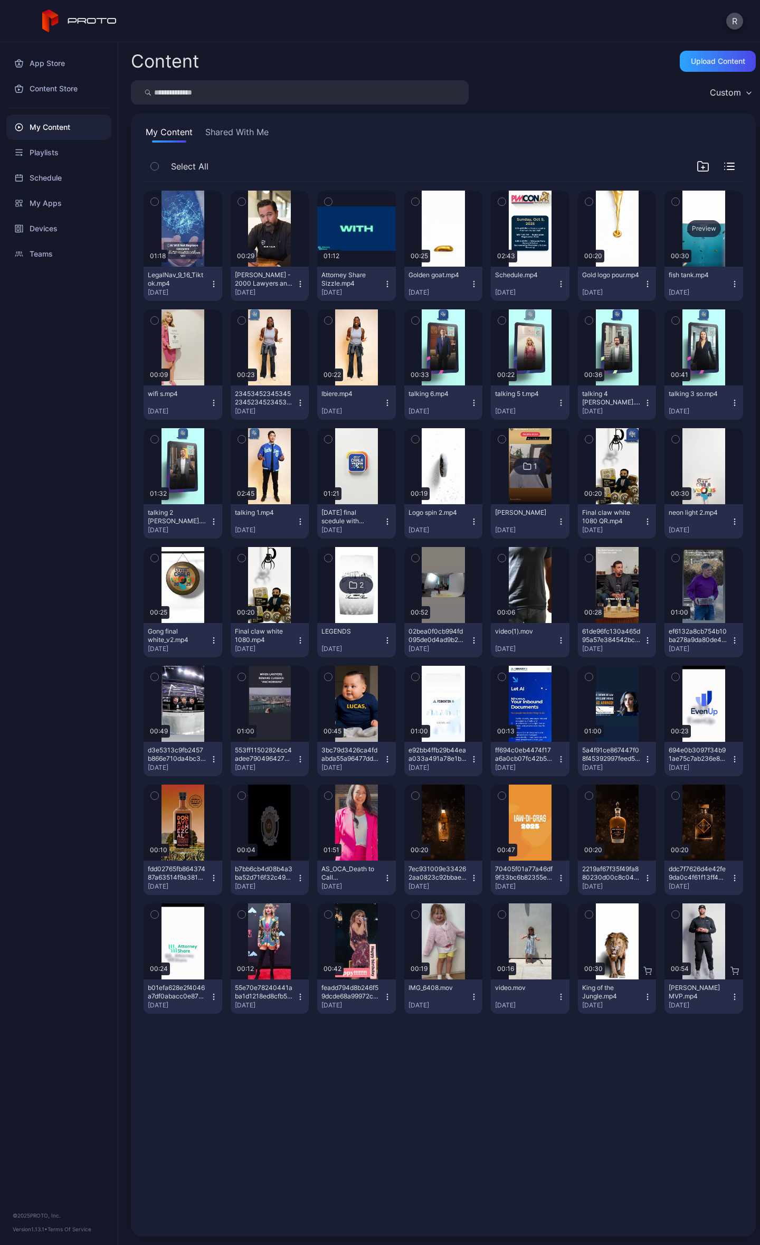
click at [707, 224] on div "Preview" at bounding box center [704, 228] width 34 height 17
